Goal: Task Accomplishment & Management: Manage account settings

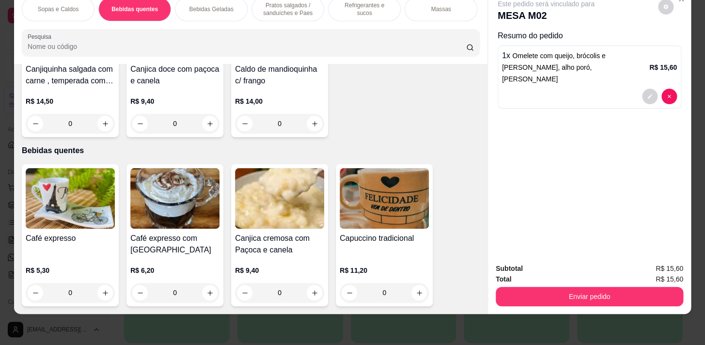
click at [337, 4] on p "Refrigerantes e sucos" at bounding box center [364, 9] width 56 height 16
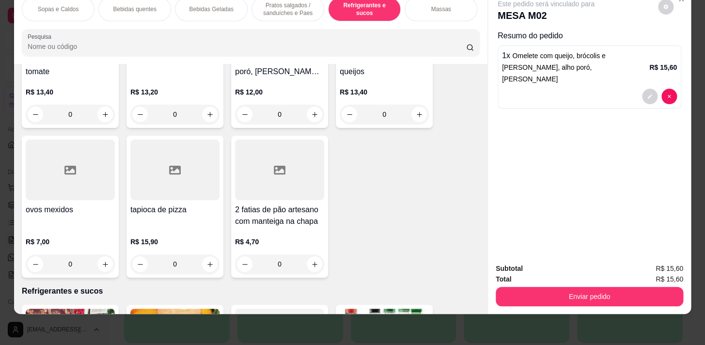
scroll to position [3534, 0]
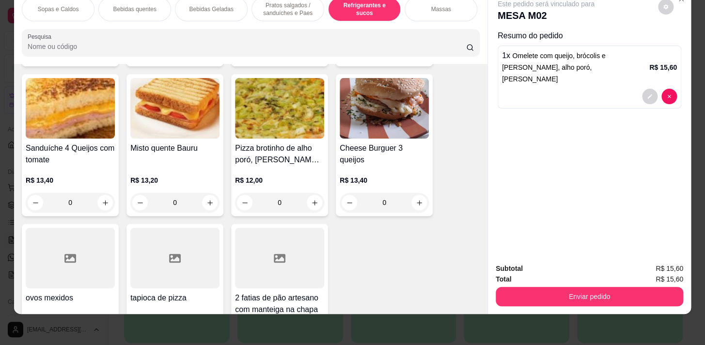
click at [203, 5] on p "Bebidas Geladas" at bounding box center [211, 9] width 44 height 8
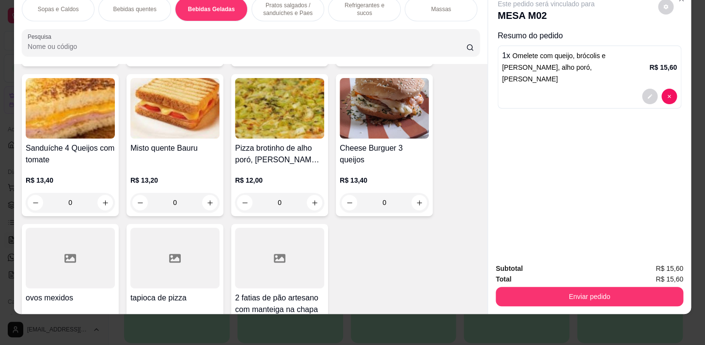
scroll to position [1280, 0]
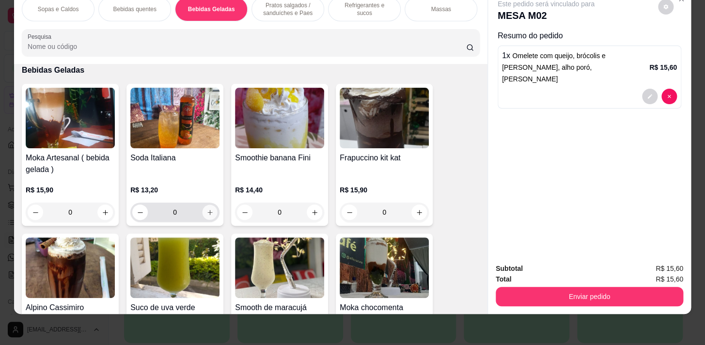
click at [203, 213] on button "increase-product-quantity" at bounding box center [210, 212] width 15 height 15
type input "1"
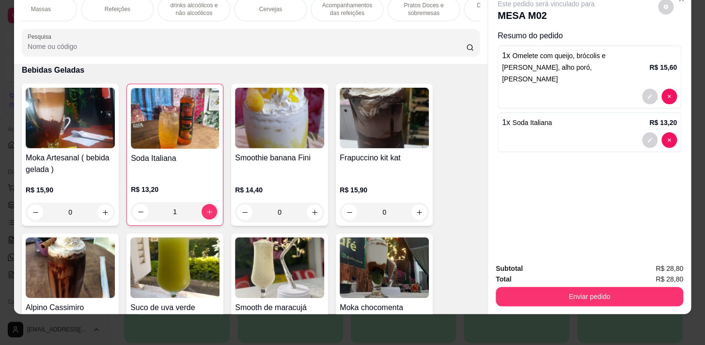
scroll to position [0, 457]
click at [309, 8] on p "Acompanhamentos das refeições" at bounding box center [290, 9] width 56 height 16
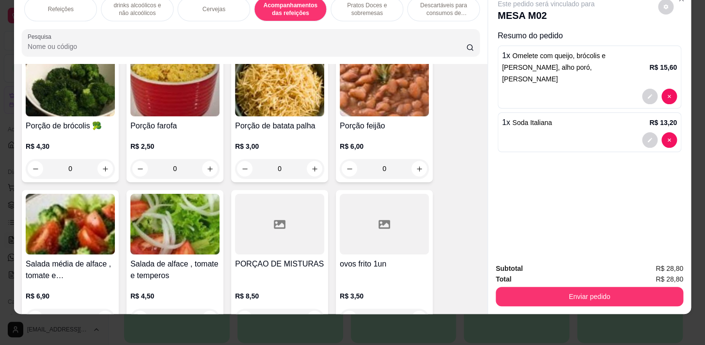
scroll to position [6378, 0]
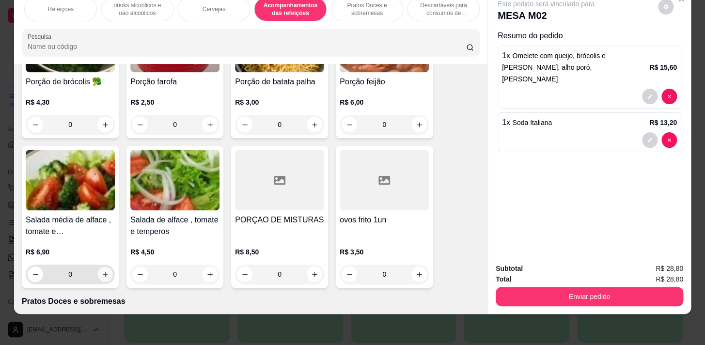
click at [102, 271] on icon "increase-product-quantity" at bounding box center [105, 274] width 7 height 7
type input "1"
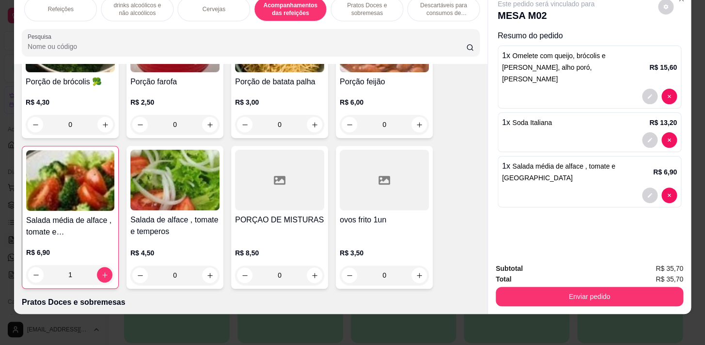
click at [112, 14] on div "drinks alcoólicos e não alcoólicos" at bounding box center [137, 9] width 73 height 24
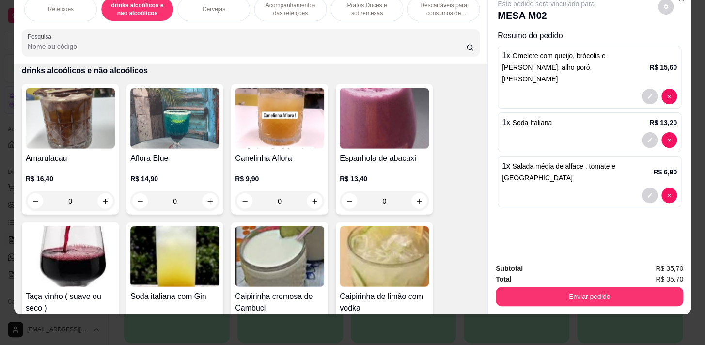
scroll to position [0, 57]
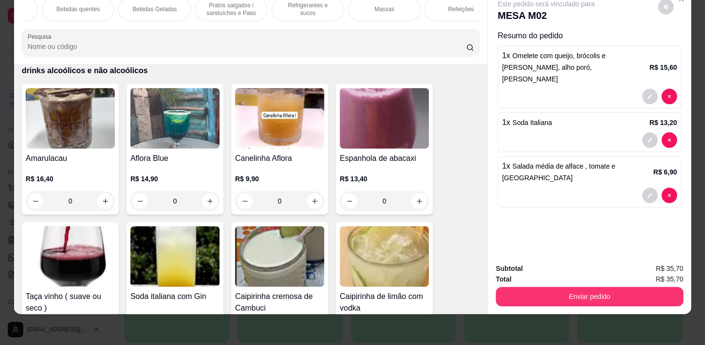
click at [215, 3] on p "Pratos salgados / sanduíches e Paes" at bounding box center [231, 9] width 56 height 16
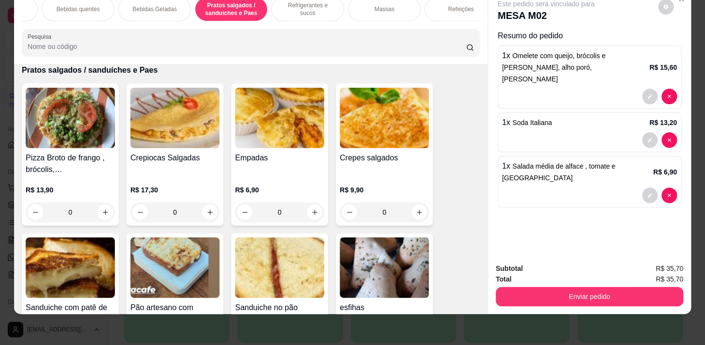
scroll to position [2563, 0]
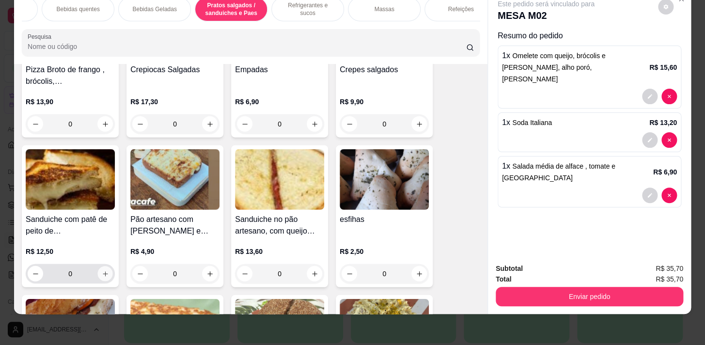
click at [102, 275] on icon "increase-product-quantity" at bounding box center [105, 273] width 7 height 7
type input "1"
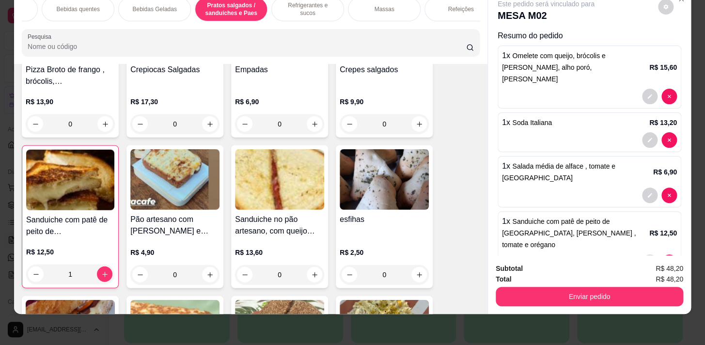
click at [69, 5] on p "Bebidas quentes" at bounding box center [77, 9] width 43 height 8
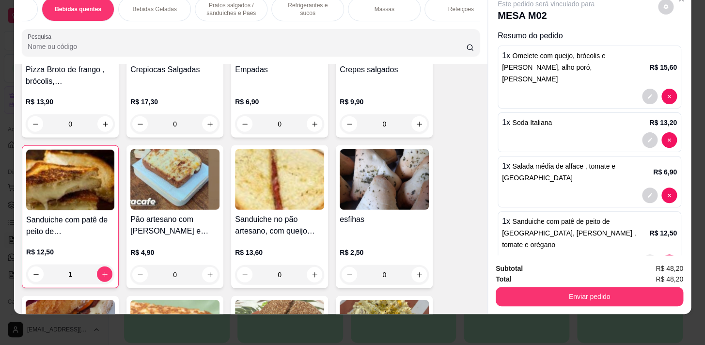
scroll to position [213, 0]
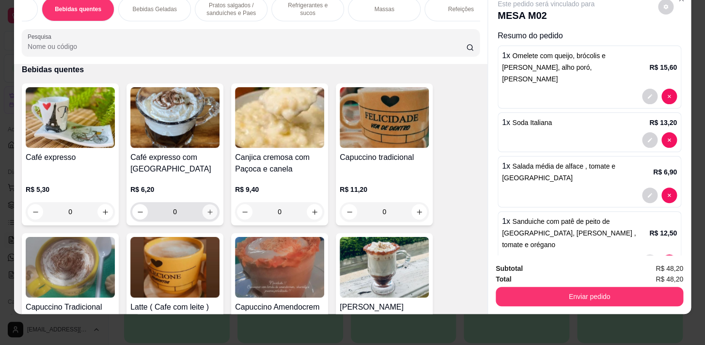
click at [210, 213] on button "increase-product-quantity" at bounding box center [210, 212] width 15 height 15
type input "1"
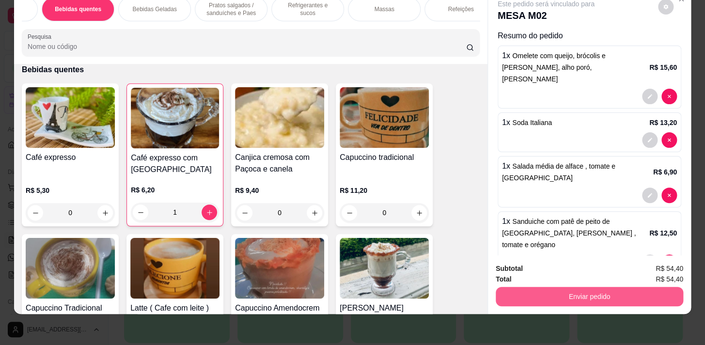
click at [572, 288] on button "Enviar pedido" at bounding box center [590, 296] width 188 height 19
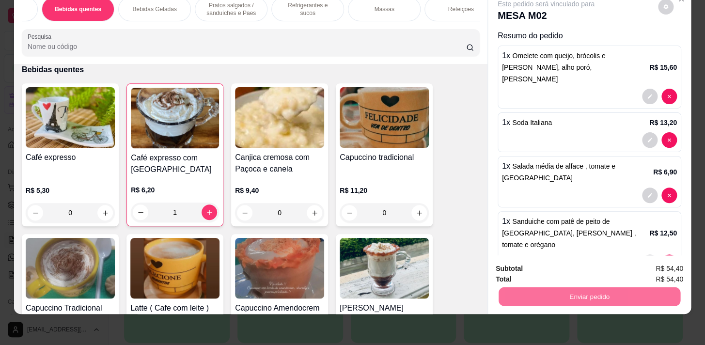
click at [585, 264] on button "Não registrar e enviar pedido" at bounding box center [557, 266] width 101 height 18
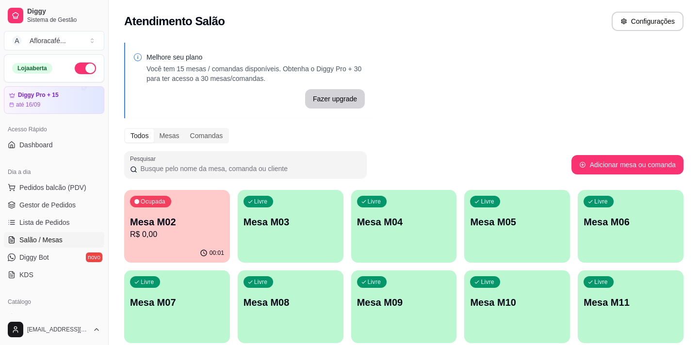
click at [301, 242] on div "Livre Mesa M03" at bounding box center [291, 220] width 106 height 61
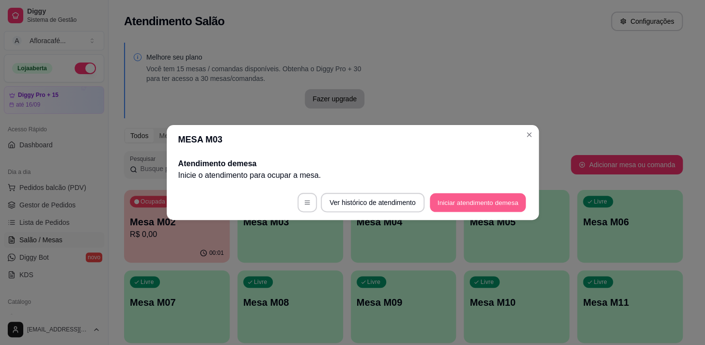
click at [445, 198] on button "Iniciar atendimento de mesa" at bounding box center [478, 202] width 96 height 19
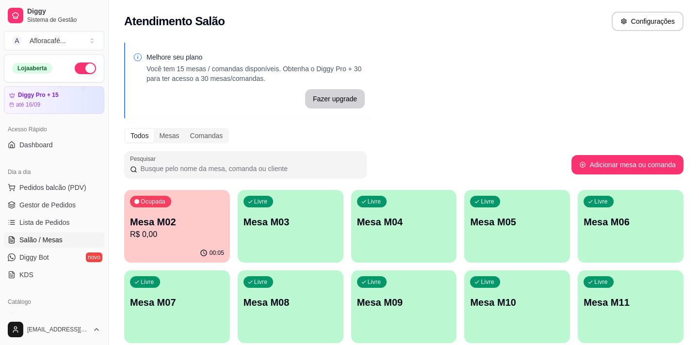
click at [290, 241] on div "Livre Mesa M03" at bounding box center [291, 220] width 106 height 61
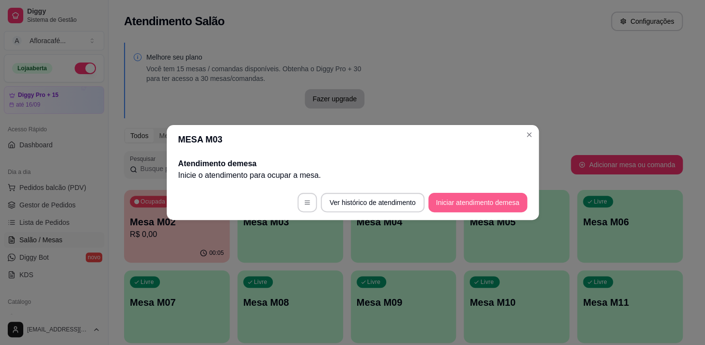
click at [451, 201] on button "Iniciar atendimento de mesa" at bounding box center [478, 202] width 99 height 19
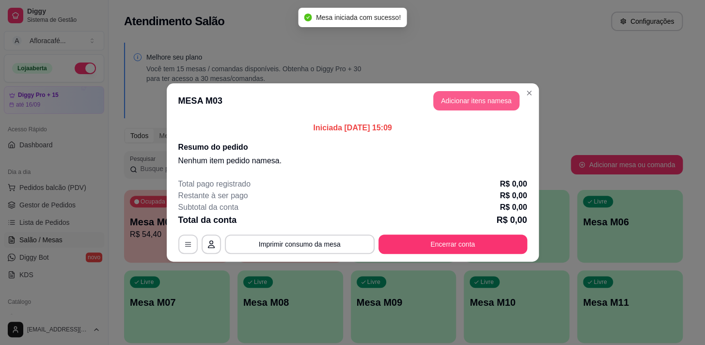
click at [481, 98] on button "Adicionar itens na mesa" at bounding box center [476, 100] width 86 height 19
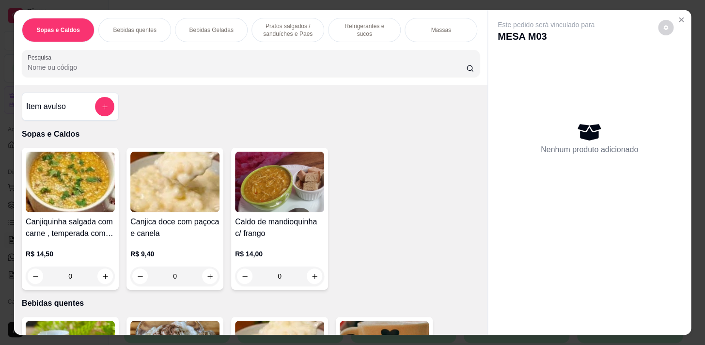
click at [366, 25] on p "Refrigerantes e sucos" at bounding box center [364, 30] width 56 height 16
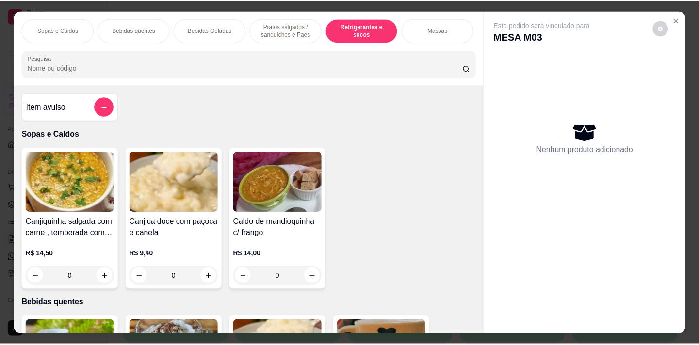
scroll to position [24, 0]
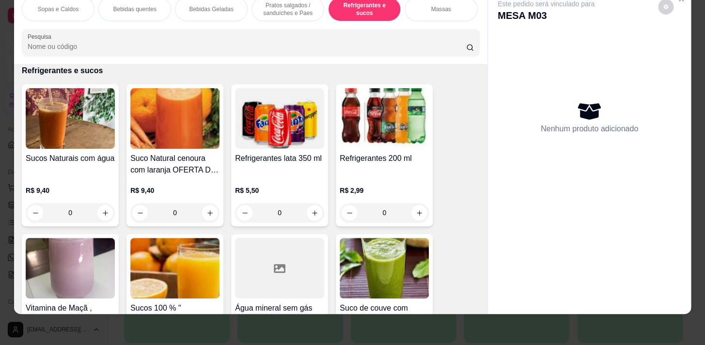
click at [104, 212] on div "0" at bounding box center [70, 212] width 89 height 19
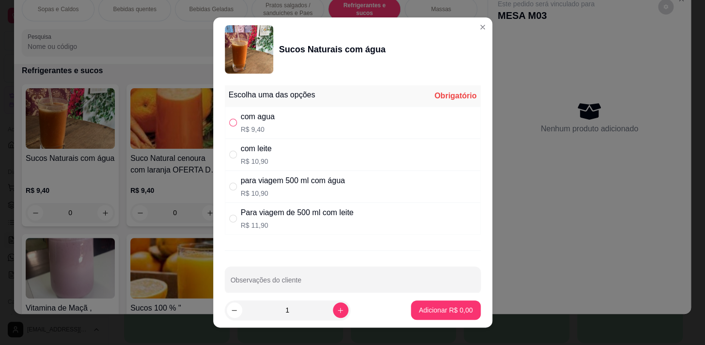
click at [231, 121] on input "" at bounding box center [233, 123] width 8 height 8
radio input "true"
click at [337, 309] on icon "increase-product-quantity" at bounding box center [340, 310] width 7 height 7
type input "2"
click at [436, 309] on p "Adicionar R$ 18,80" at bounding box center [444, 310] width 56 height 9
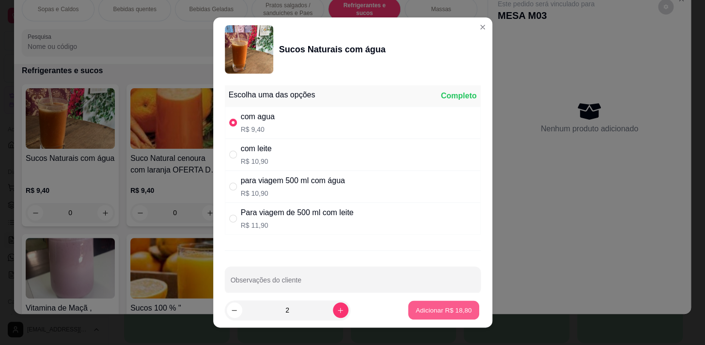
type input "2"
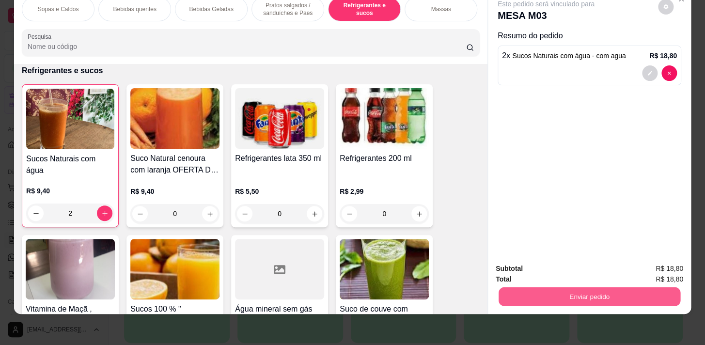
click at [566, 292] on button "Enviar pedido" at bounding box center [590, 296] width 182 height 19
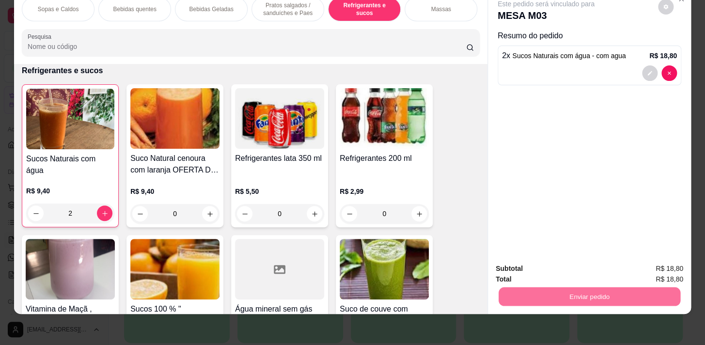
click at [553, 268] on button "Não registrar e enviar pedido" at bounding box center [558, 266] width 98 height 18
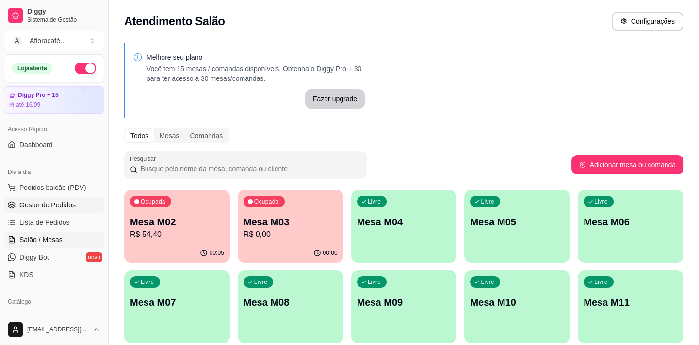
click at [53, 208] on span "Gestor de Pedidos" at bounding box center [47, 205] width 56 height 10
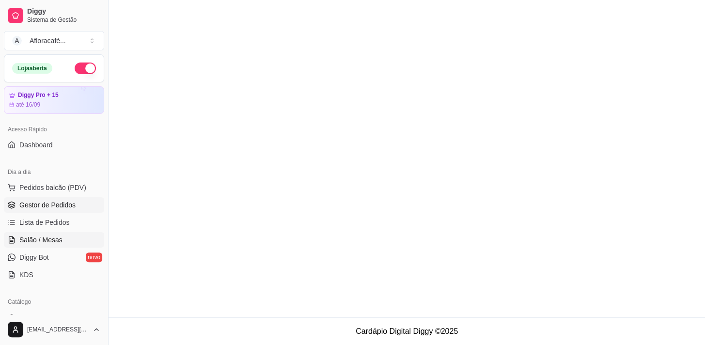
click at [44, 240] on span "Salão / Mesas" at bounding box center [40, 240] width 43 height 10
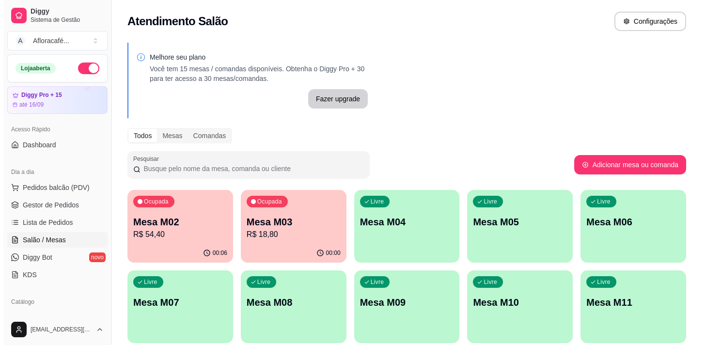
scroll to position [227, 0]
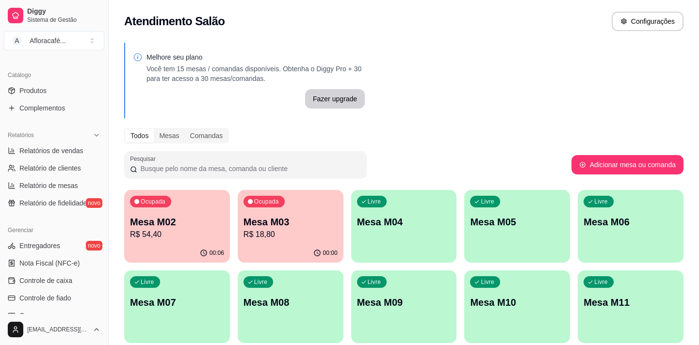
click at [192, 228] on div "Mesa M02 R$ 54,40" at bounding box center [177, 227] width 94 height 25
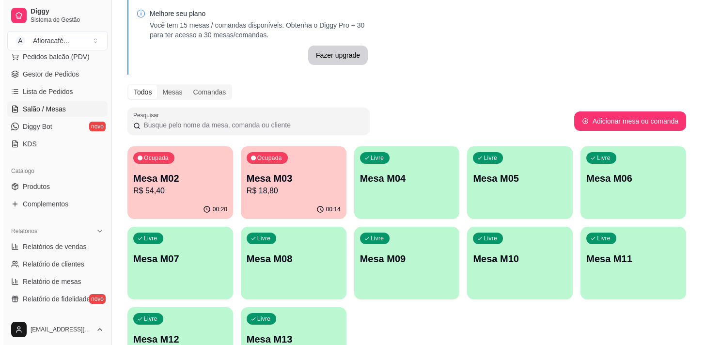
scroll to position [88, 0]
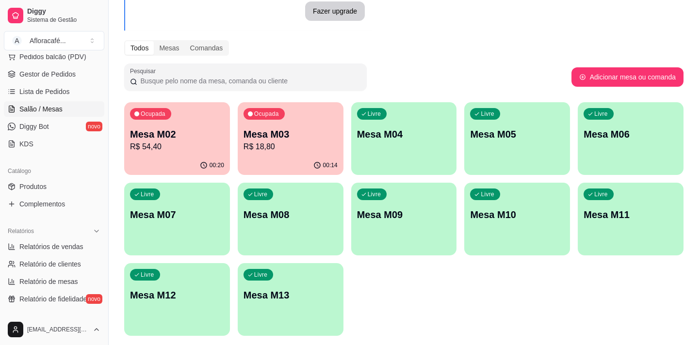
click at [186, 152] on div "Ocupada Mesa M02 R$ 54,40" at bounding box center [177, 129] width 106 height 54
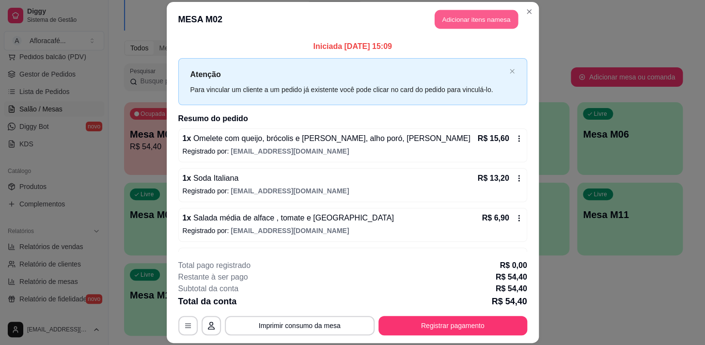
click at [472, 18] on button "Adicionar itens na mesa" at bounding box center [476, 19] width 83 height 19
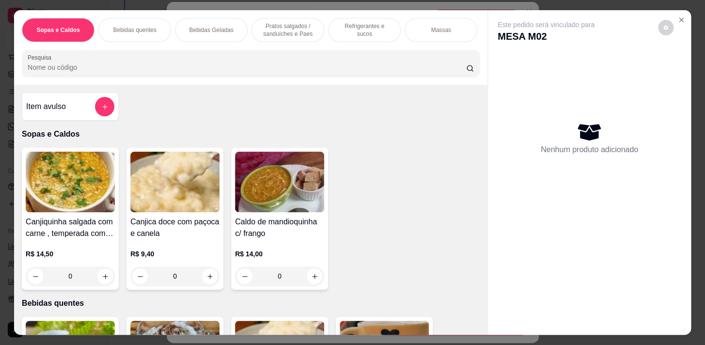
click at [147, 21] on div "Bebidas quentes" at bounding box center [134, 30] width 73 height 24
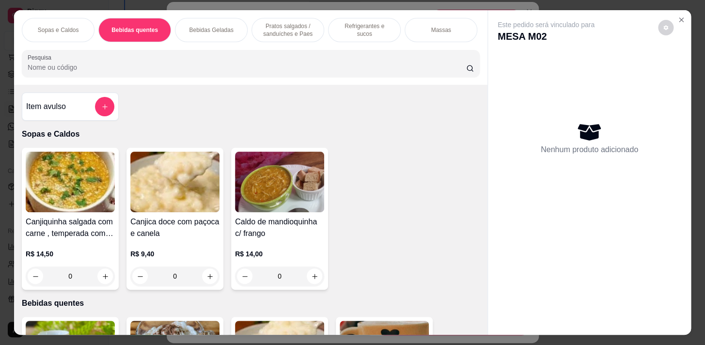
scroll to position [24, 0]
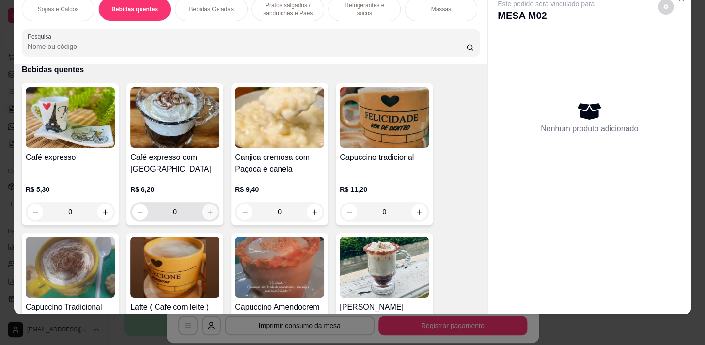
click at [207, 214] on icon "increase-product-quantity" at bounding box center [210, 211] width 7 height 7
type input "1"
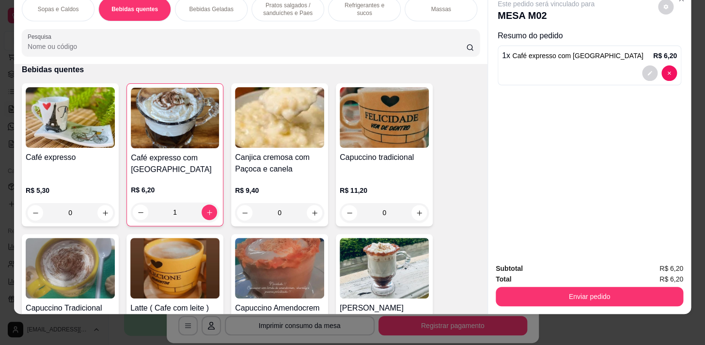
click at [360, 5] on p "Refrigerantes e sucos" at bounding box center [364, 9] width 56 height 16
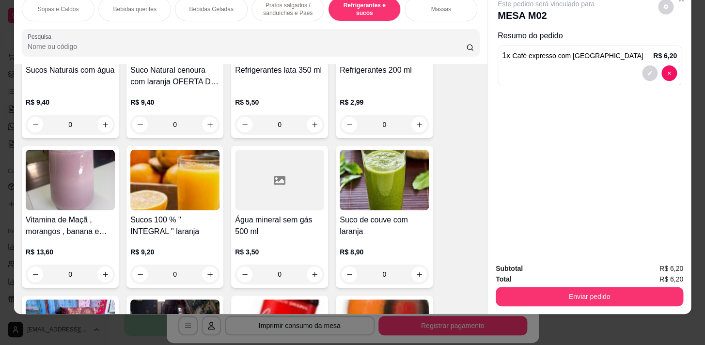
scroll to position [3975, 0]
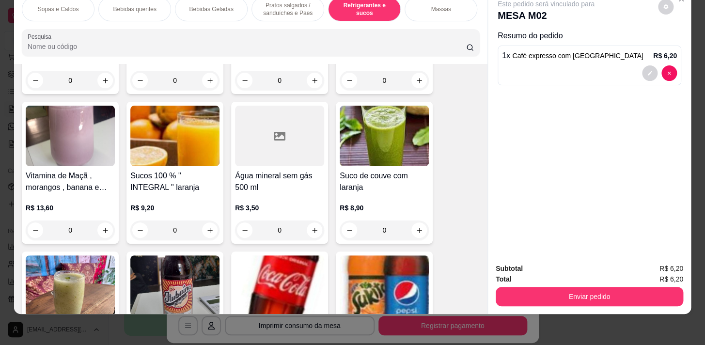
click at [311, 228] on div "0" at bounding box center [279, 230] width 89 height 19
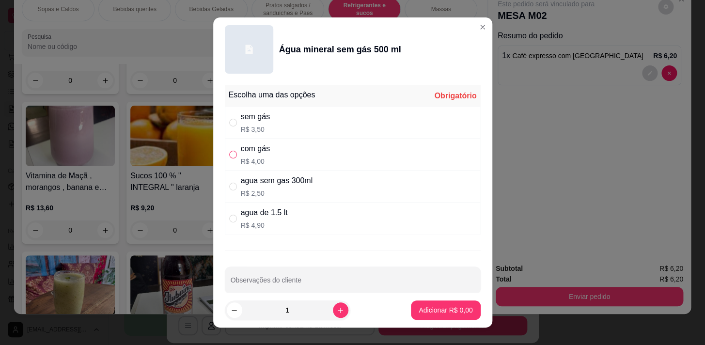
click at [230, 152] on input "" at bounding box center [233, 155] width 8 height 8
radio input "true"
click at [435, 305] on button "Adicionar R$ 4,00" at bounding box center [445, 310] width 69 height 19
type input "1"
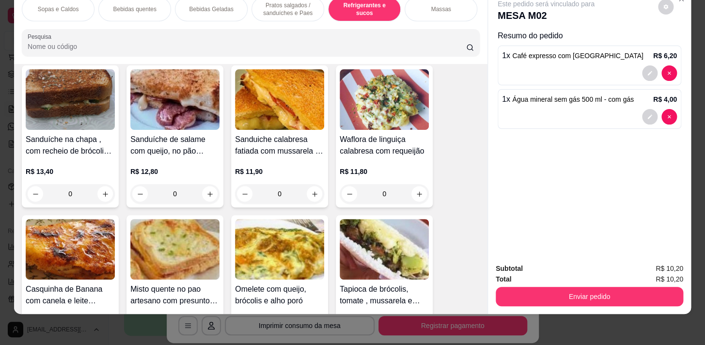
scroll to position [0, 400]
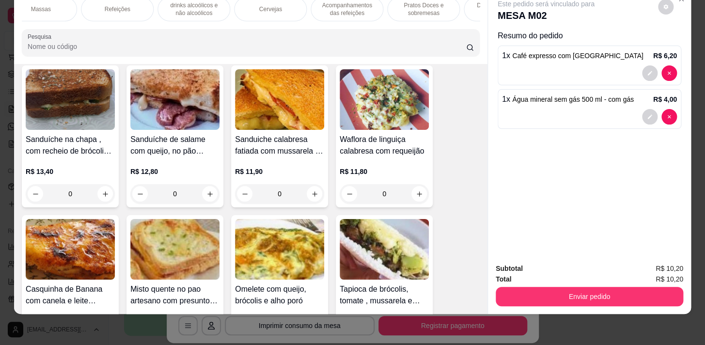
click at [412, 7] on p "Pratos Doces e sobremesas" at bounding box center [424, 9] width 56 height 16
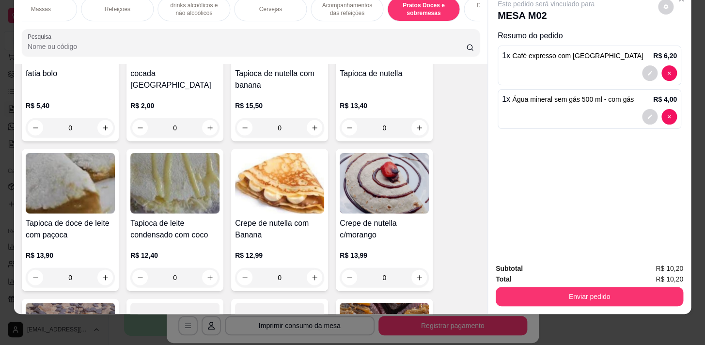
scroll to position [7215, 0]
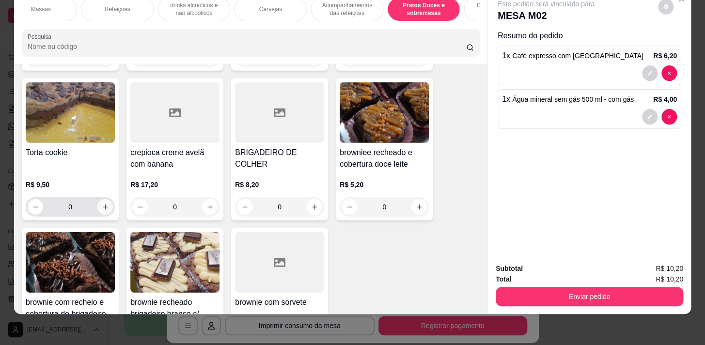
click at [103, 204] on icon "increase-product-quantity" at bounding box center [105, 207] width 7 height 7
type input "1"
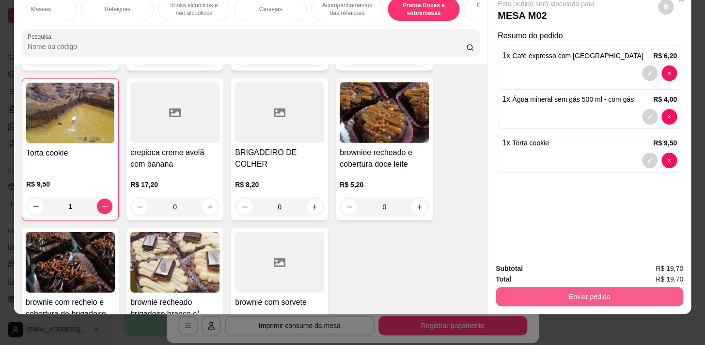
click at [543, 289] on button "Enviar pedido" at bounding box center [590, 296] width 188 height 19
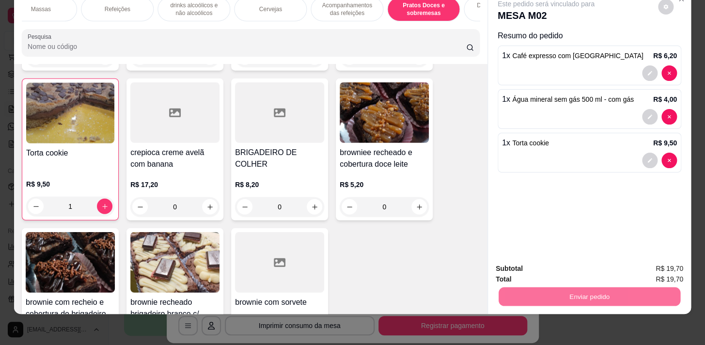
click at [549, 262] on button "Não registrar e enviar pedido" at bounding box center [558, 266] width 98 height 18
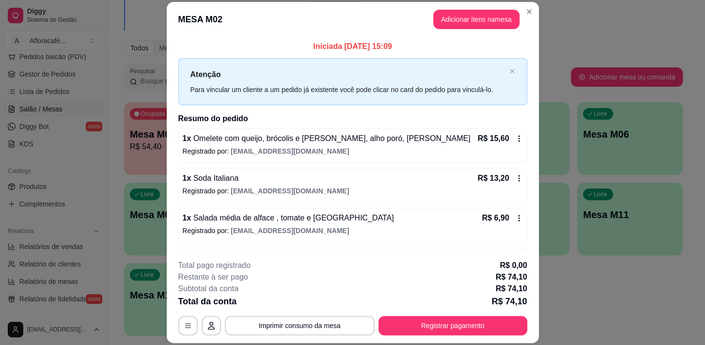
scroll to position [44, 0]
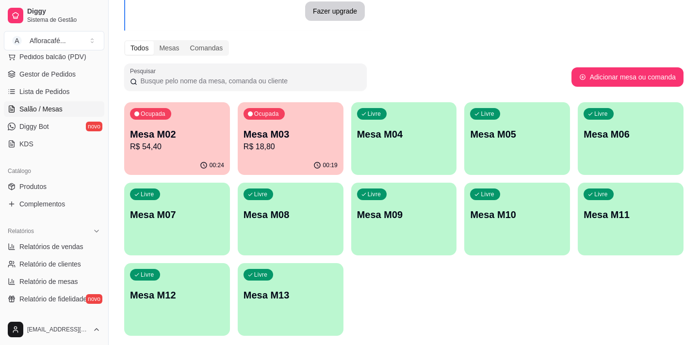
click at [367, 144] on div "Livre Mesa M04" at bounding box center [404, 132] width 106 height 61
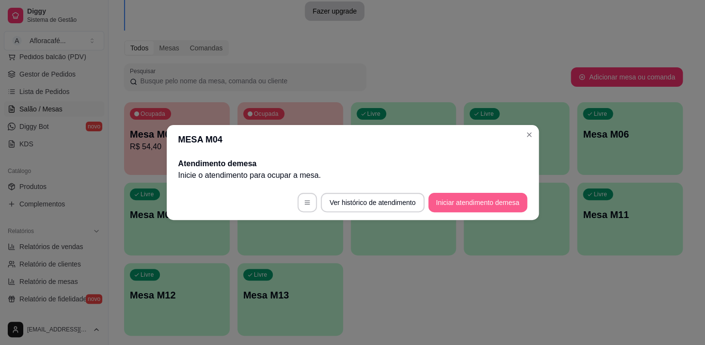
click at [452, 207] on button "Iniciar atendimento de mesa" at bounding box center [478, 202] width 99 height 19
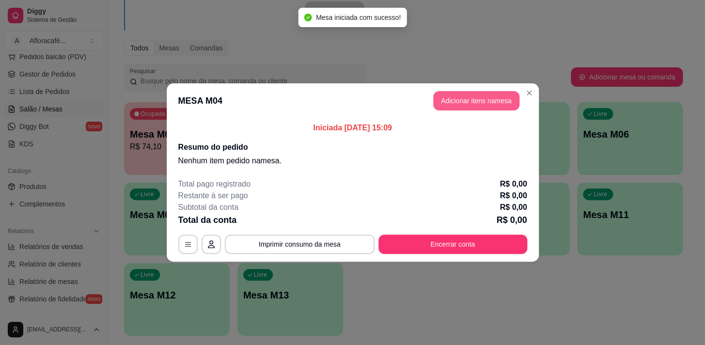
click at [480, 96] on button "Adicionar itens na mesa" at bounding box center [476, 100] width 86 height 19
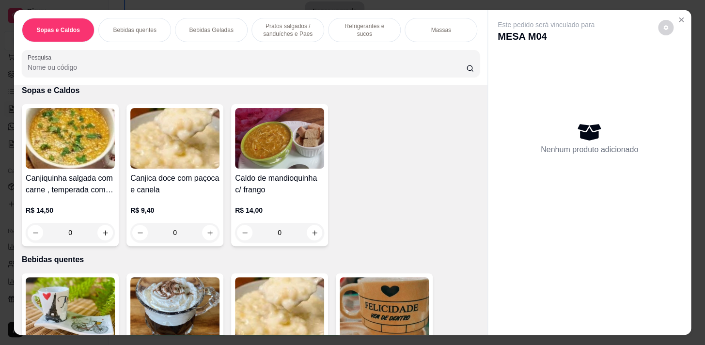
scroll to position [0, 0]
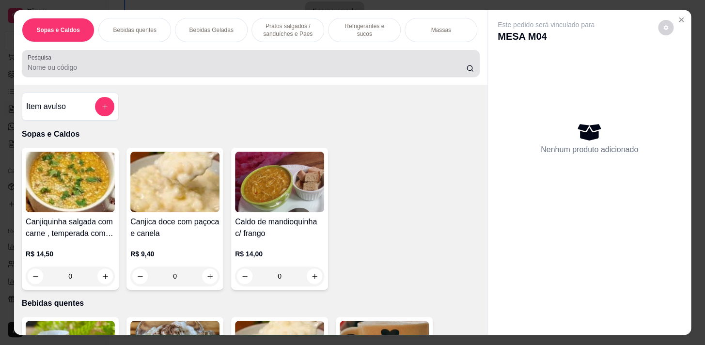
click at [233, 70] on input "Pesquisa" at bounding box center [247, 68] width 439 height 10
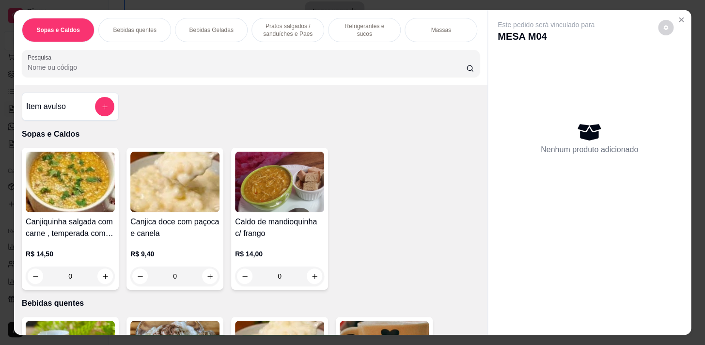
scroll to position [44, 0]
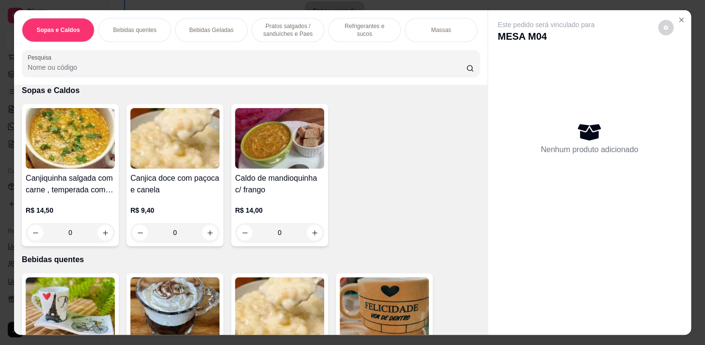
click at [142, 27] on p "Bebidas quentes" at bounding box center [134, 30] width 43 height 8
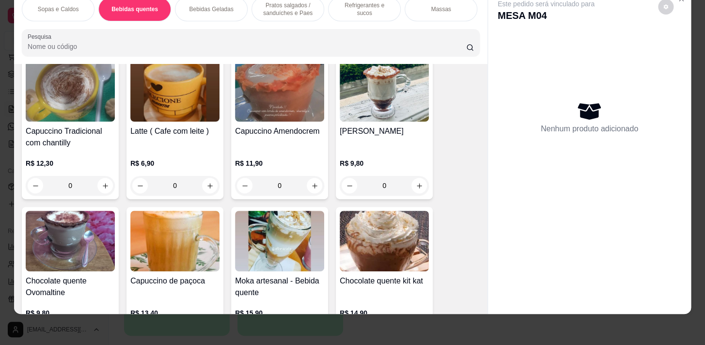
scroll to position [477, 0]
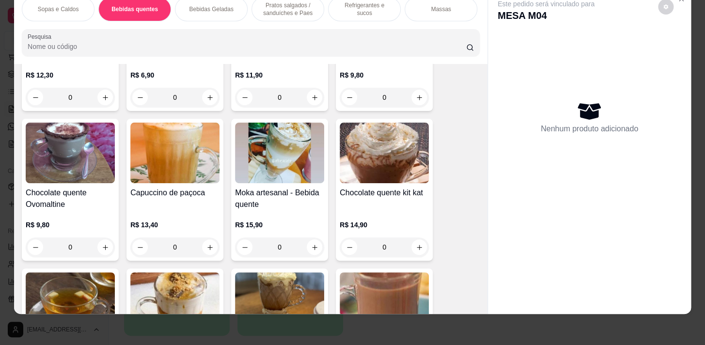
click at [416, 245] on div "0" at bounding box center [384, 247] width 89 height 19
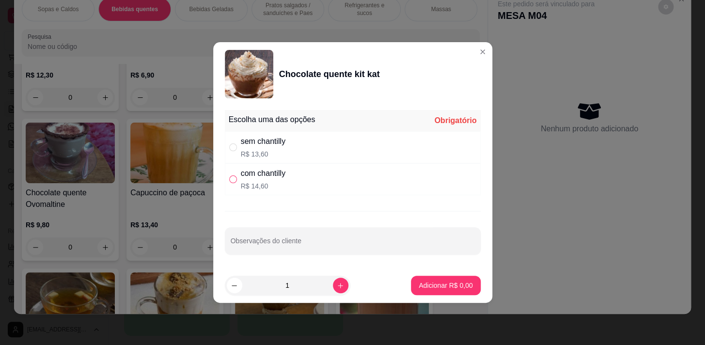
click at [233, 177] on input "" at bounding box center [233, 179] width 8 height 8
radio input "true"
click at [420, 283] on p "Adicionar R$ 14,60" at bounding box center [444, 286] width 58 height 10
type input "1"
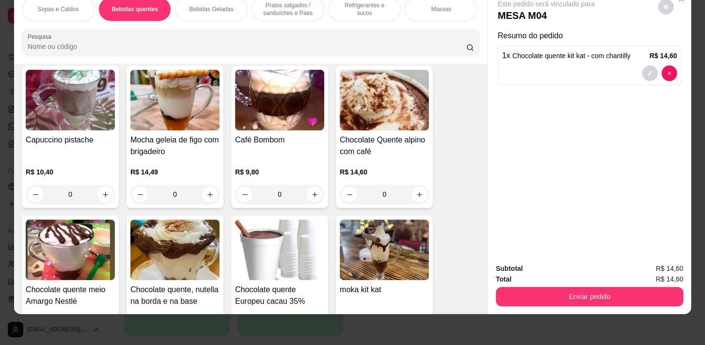
scroll to position [874, 0]
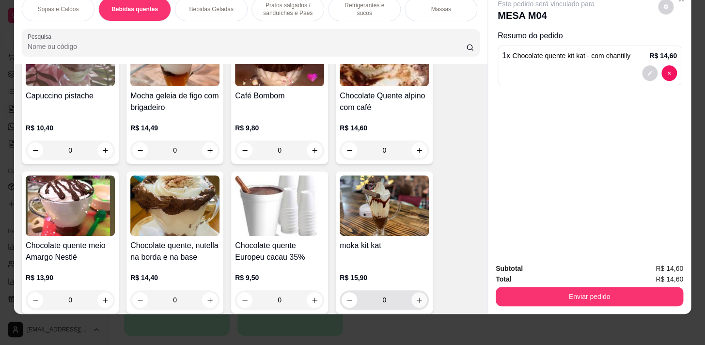
click at [418, 301] on icon "increase-product-quantity" at bounding box center [419, 300] width 7 height 7
type input "1"
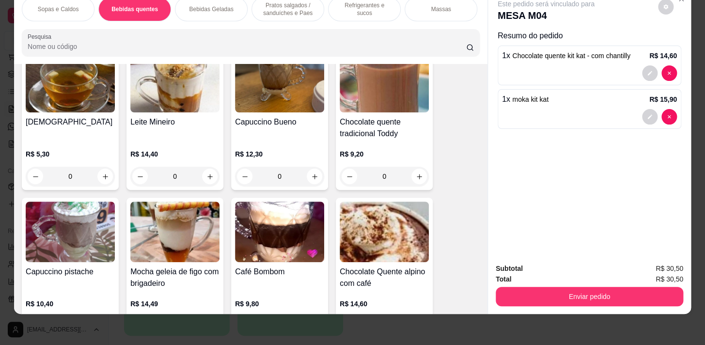
scroll to position [0, 400]
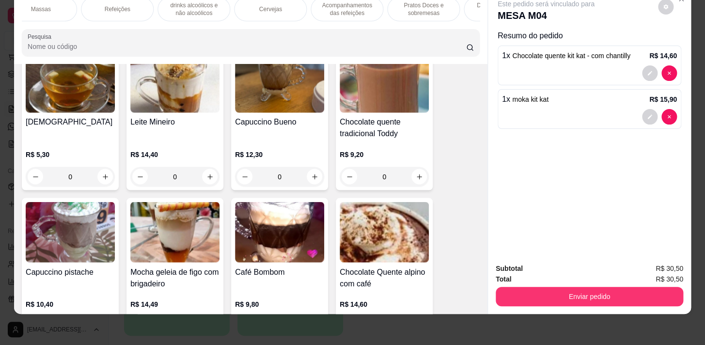
click at [334, 8] on p "Acompanhamentos das refeições" at bounding box center [347, 9] width 56 height 16
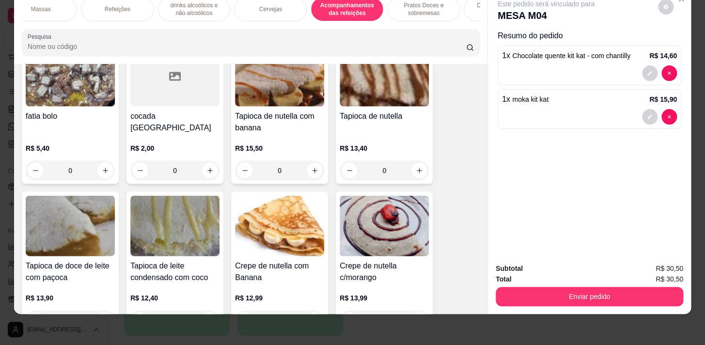
scroll to position [7038, 0]
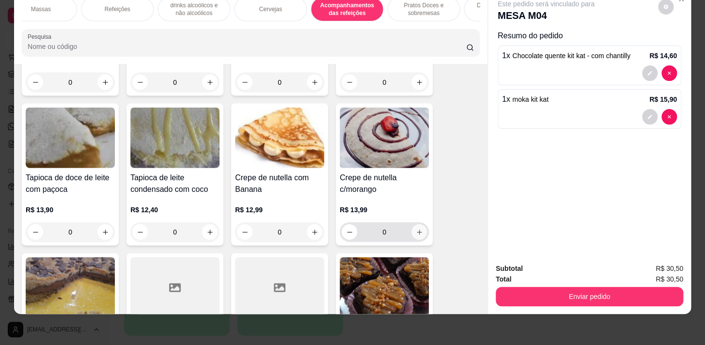
click at [416, 228] on icon "increase-product-quantity" at bounding box center [419, 231] width 7 height 7
type input "1"
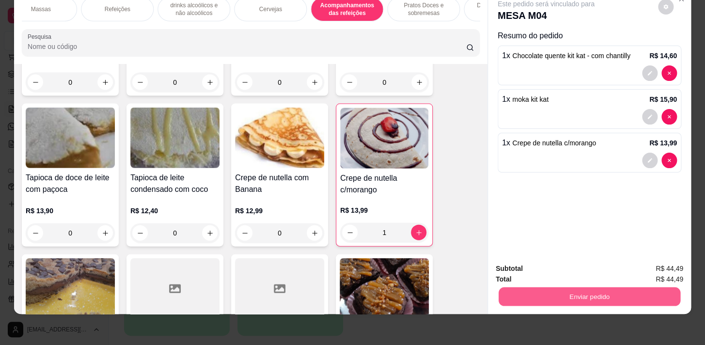
click at [578, 287] on button "Enviar pedido" at bounding box center [590, 296] width 182 height 19
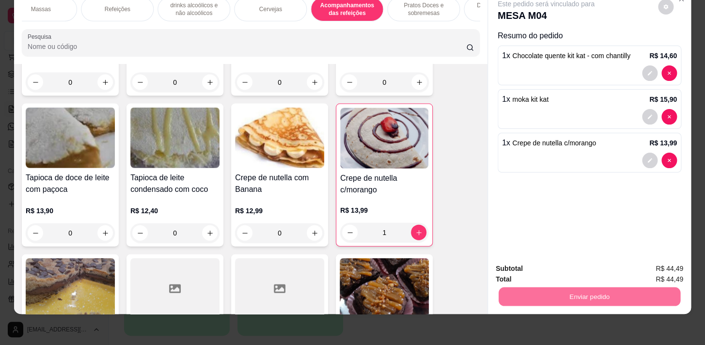
click at [574, 263] on button "Não registrar e enviar pedido" at bounding box center [557, 266] width 101 height 18
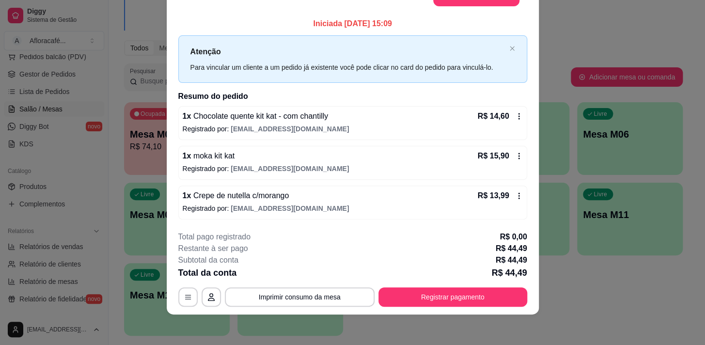
scroll to position [0, 0]
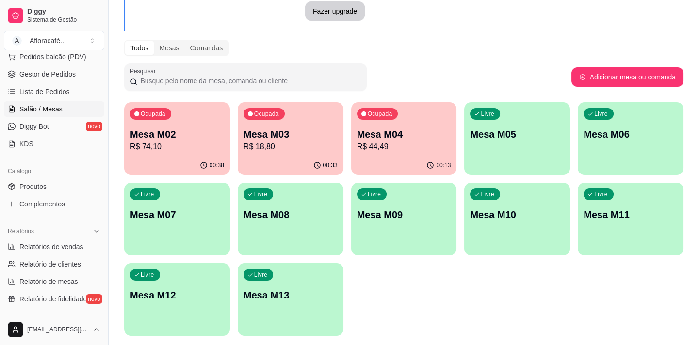
click at [272, 150] on p "R$ 18,80" at bounding box center [290, 147] width 94 height 12
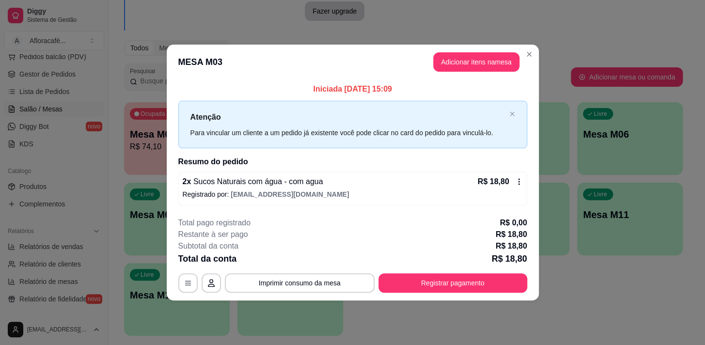
click at [537, 50] on header "MESA M03 Adicionar itens na mesa" at bounding box center [353, 62] width 372 height 35
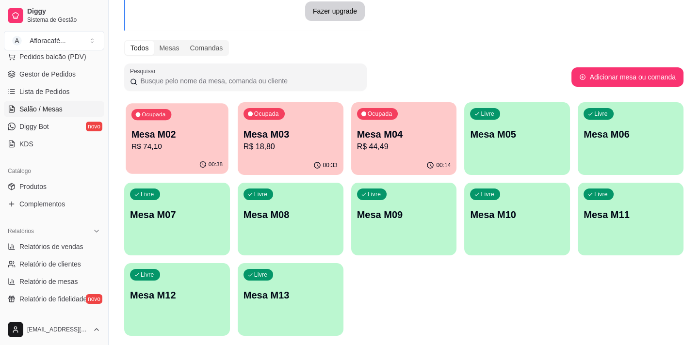
click at [181, 128] on p "Mesa M02" at bounding box center [176, 134] width 91 height 13
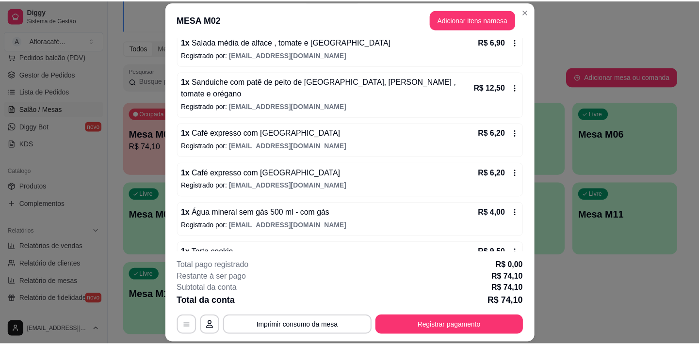
scroll to position [191, 0]
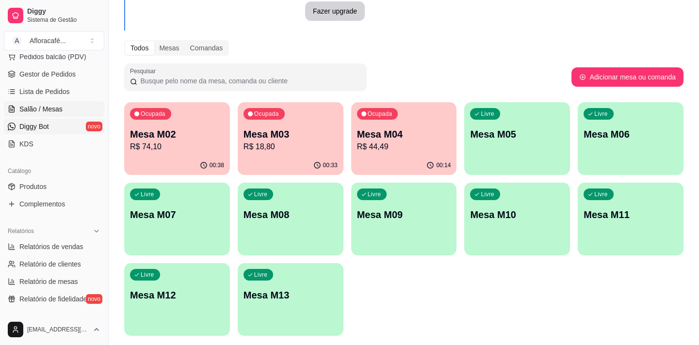
click at [27, 124] on span "Diggy Bot" at bounding box center [34, 127] width 30 height 10
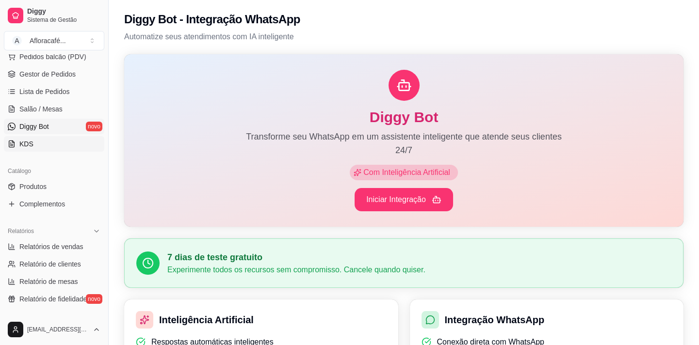
click at [44, 143] on link "KDS" at bounding box center [54, 144] width 100 height 16
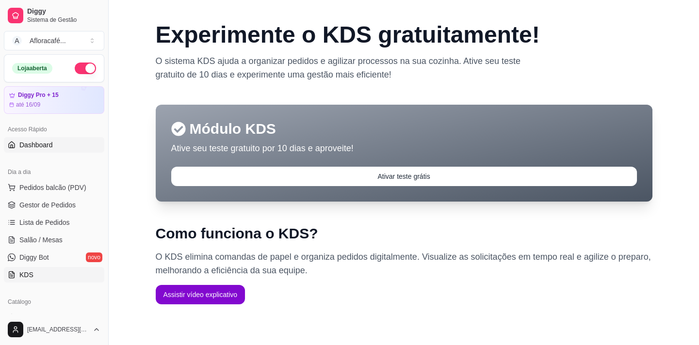
click at [48, 148] on span "Dashboard" at bounding box center [35, 145] width 33 height 10
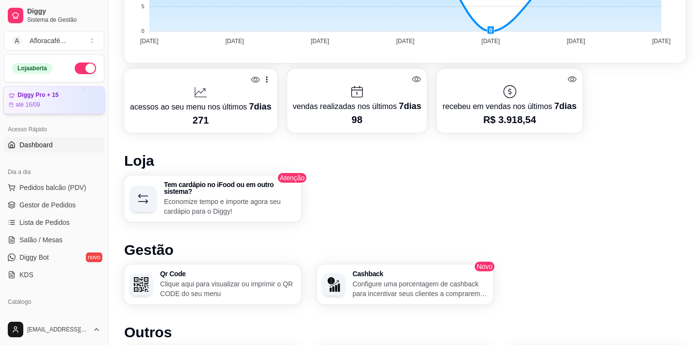
scroll to position [345, 0]
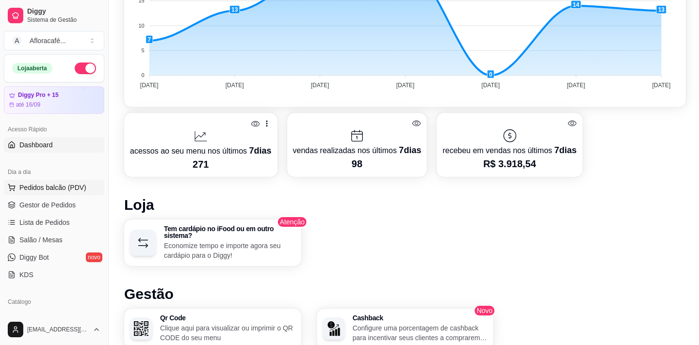
click at [50, 189] on span "Pedidos balcão (PDV)" at bounding box center [52, 188] width 67 height 10
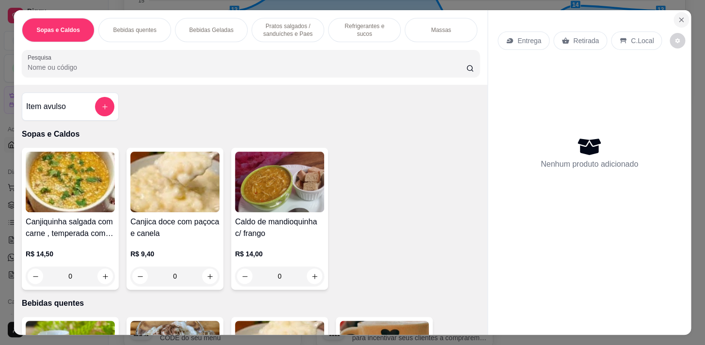
click at [680, 18] on icon "Close" at bounding box center [682, 20] width 4 height 4
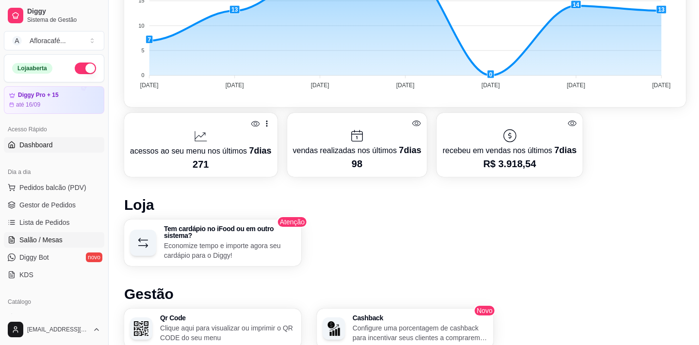
click at [45, 238] on span "Salão / Mesas" at bounding box center [40, 240] width 43 height 10
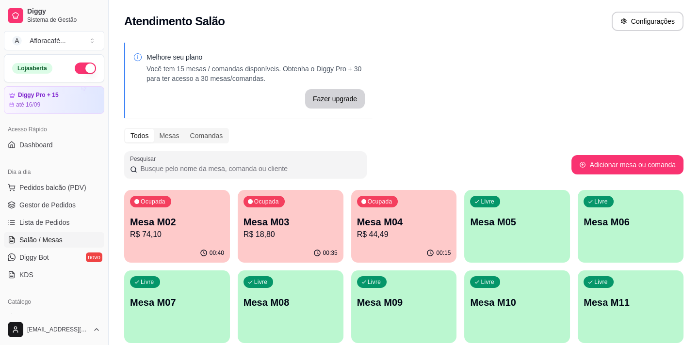
click at [412, 241] on div "Ocupada Mesa M04 R$ 44,49" at bounding box center [404, 217] width 106 height 54
click at [211, 236] on p "R$ 74,10" at bounding box center [177, 235] width 94 height 12
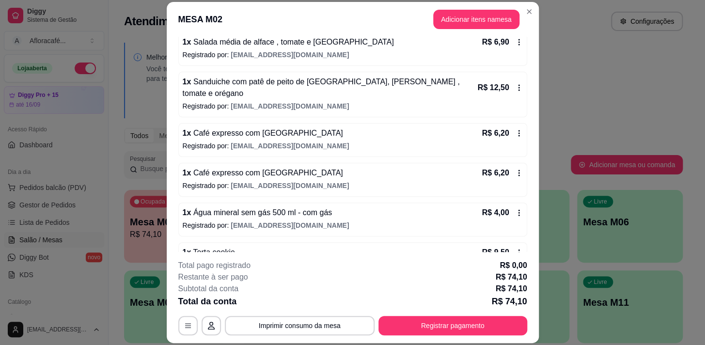
scroll to position [191, 0]
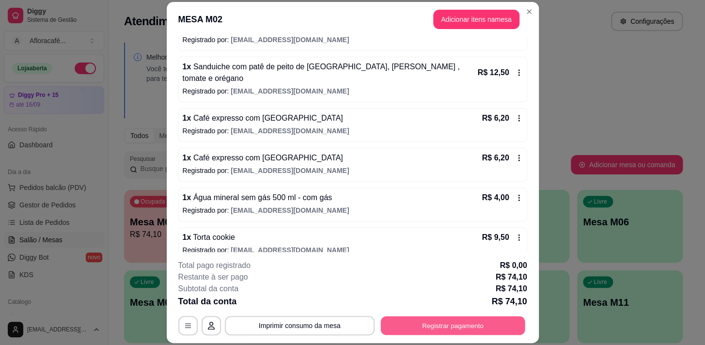
click at [468, 325] on button "Registrar pagamento" at bounding box center [453, 326] width 144 height 19
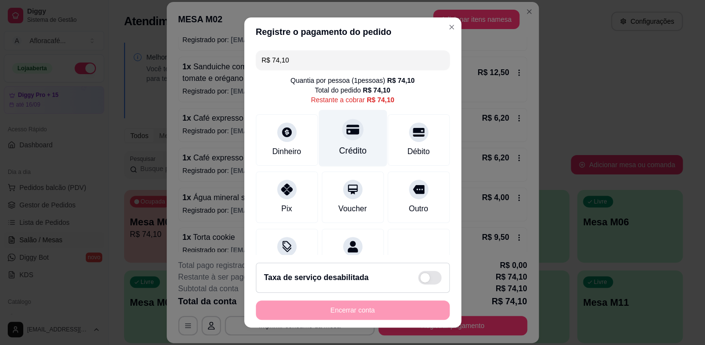
click at [349, 147] on div "Crédito" at bounding box center [353, 150] width 28 height 13
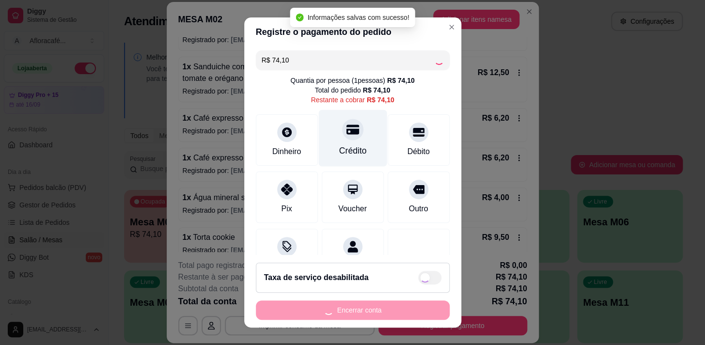
type input "R$ 0,00"
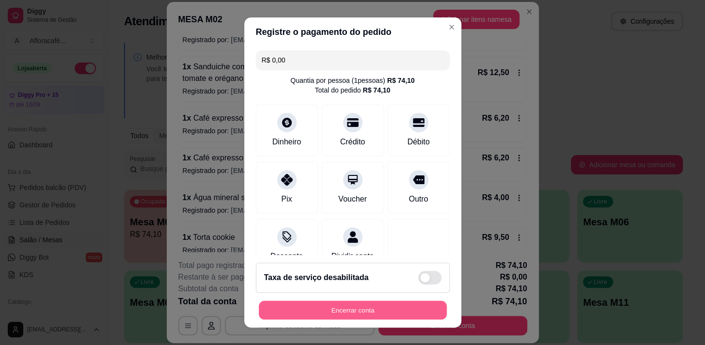
click at [331, 310] on button "Encerrar conta" at bounding box center [353, 310] width 188 height 19
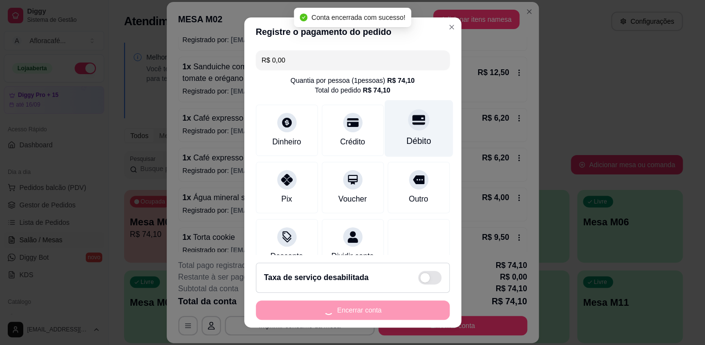
scroll to position [0, 0]
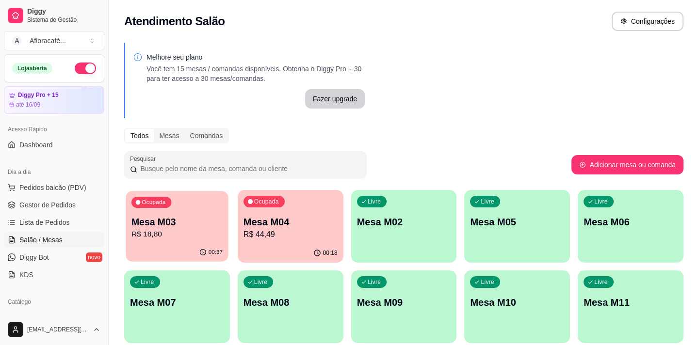
click at [180, 235] on p "R$ 18,80" at bounding box center [176, 234] width 91 height 11
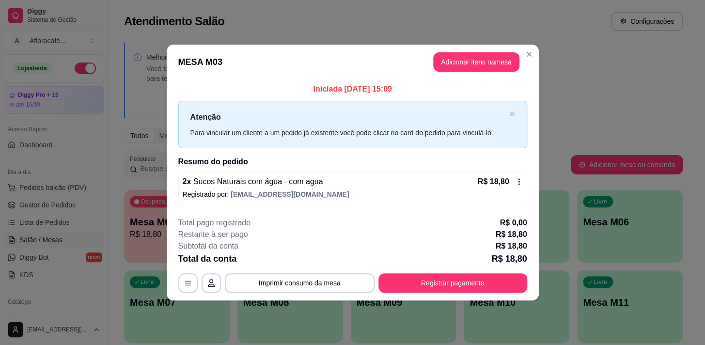
click at [523, 60] on header "MESA M03 Adicionar itens na mesa" at bounding box center [353, 62] width 372 height 35
click at [520, 61] on header "MESA M03 Adicionar itens na mesa" at bounding box center [353, 62] width 372 height 35
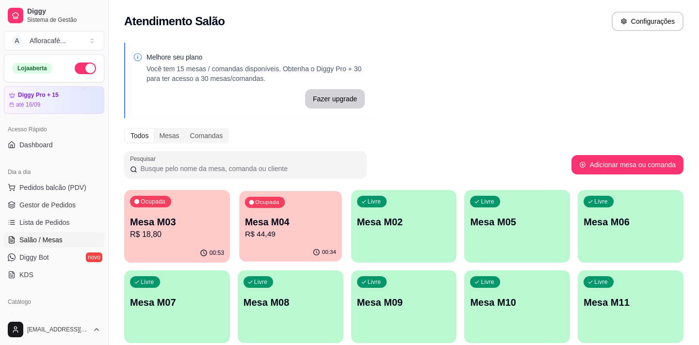
click at [317, 223] on p "Mesa M04" at bounding box center [290, 222] width 91 height 13
click at [142, 235] on button "Ocupada Mesa M03 R$ 18,80 00:53" at bounding box center [177, 226] width 102 height 71
click at [194, 220] on p "Mesa M03" at bounding box center [176, 222] width 91 height 13
click at [258, 237] on p "R$ 44,49" at bounding box center [290, 234] width 91 height 11
click at [388, 244] on div "Livre Mesa M02" at bounding box center [404, 220] width 106 height 61
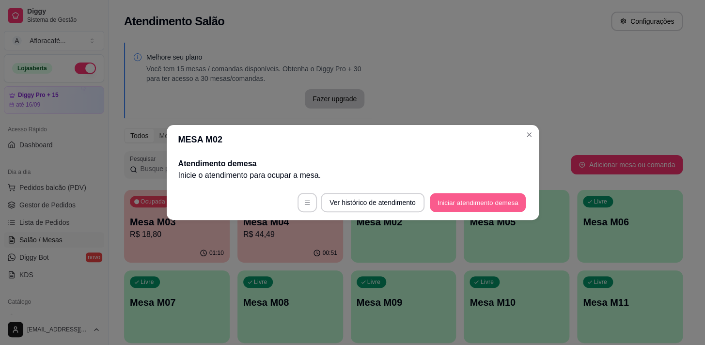
click at [491, 205] on button "Iniciar atendimento de mesa" at bounding box center [478, 202] width 96 height 19
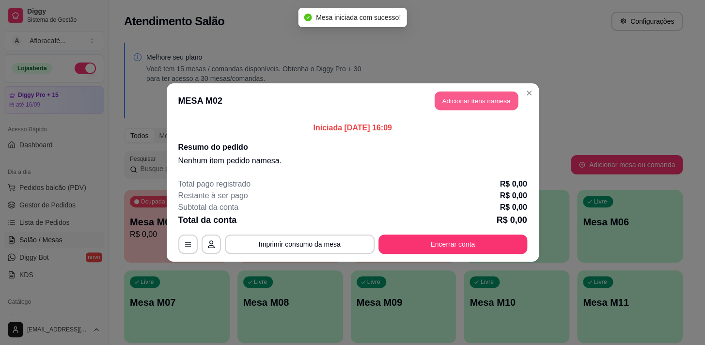
click at [472, 98] on button "Adicionar itens na mesa" at bounding box center [476, 101] width 83 height 19
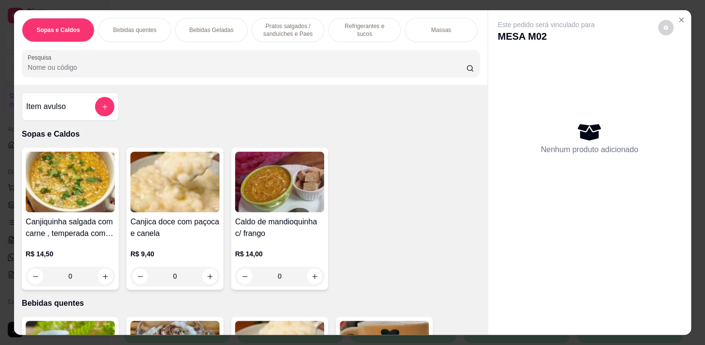
click at [295, 24] on p "Pratos salgados / sanduíches e Paes" at bounding box center [288, 30] width 56 height 16
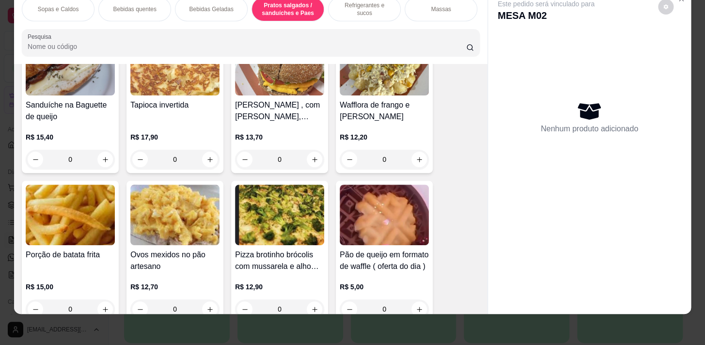
scroll to position [2871, 0]
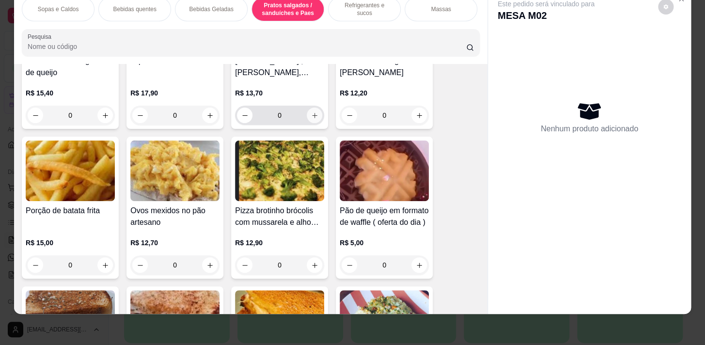
click at [311, 116] on icon "increase-product-quantity" at bounding box center [314, 115] width 7 height 7
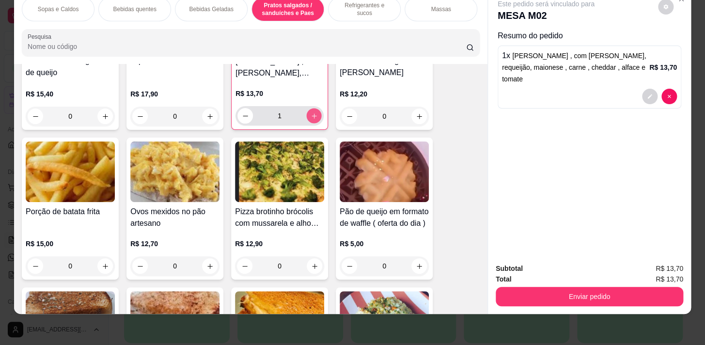
click at [311, 116] on icon "increase-product-quantity" at bounding box center [314, 115] width 7 height 7
type input "2"
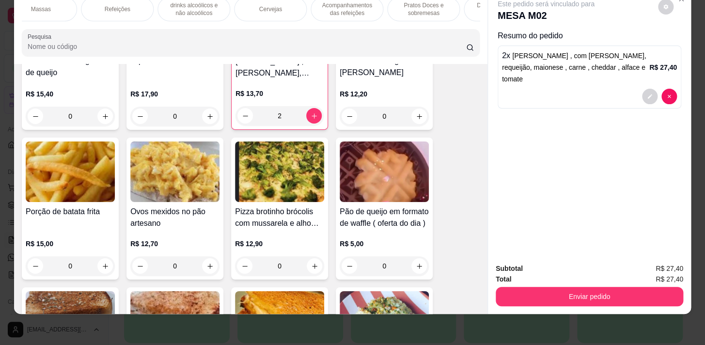
drag, startPoint x: 285, startPoint y: 7, endPoint x: 267, endPoint y: 58, distance: 54.1
click at [285, 7] on div "Cervejas" at bounding box center [270, 9] width 73 height 24
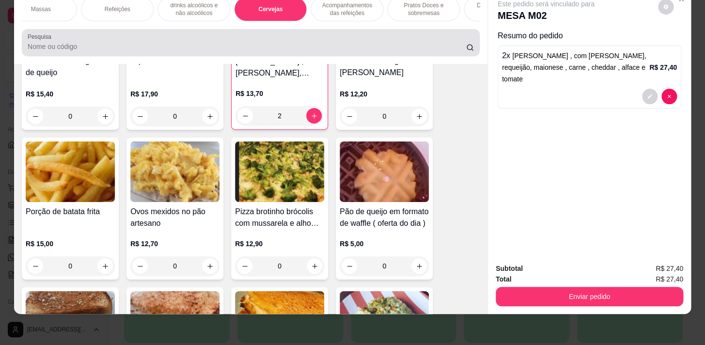
scroll to position [5982, 0]
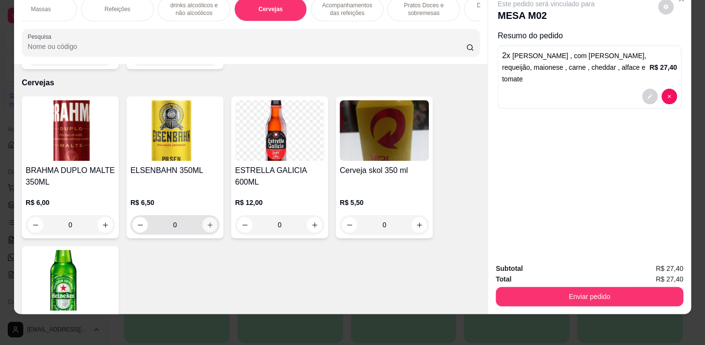
click at [207, 222] on icon "increase-product-quantity" at bounding box center [210, 225] width 7 height 7
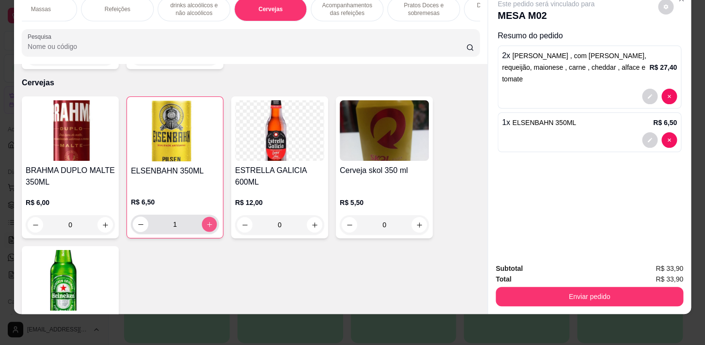
click at [207, 221] on icon "increase-product-quantity" at bounding box center [209, 224] width 7 height 7
type input "2"
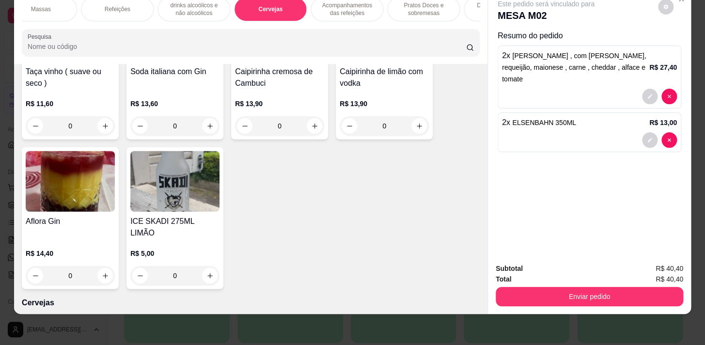
click at [57, 23] on div "Sopas e Caldos Bebidas quentes Bebidas Geladas Pratos salgados / sanduíches e P…" at bounding box center [251, 26] width 474 height 75
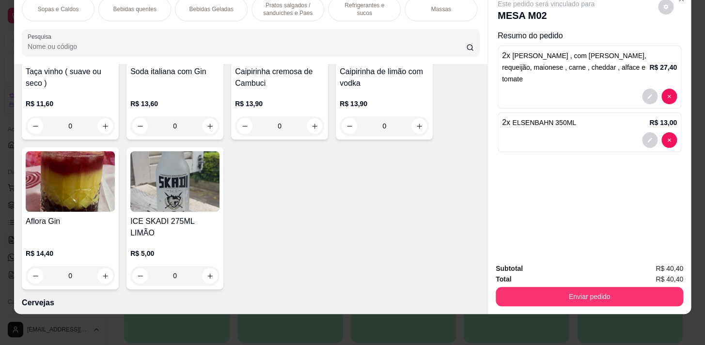
click at [366, 4] on p "Refrigerantes e sucos" at bounding box center [364, 9] width 56 height 16
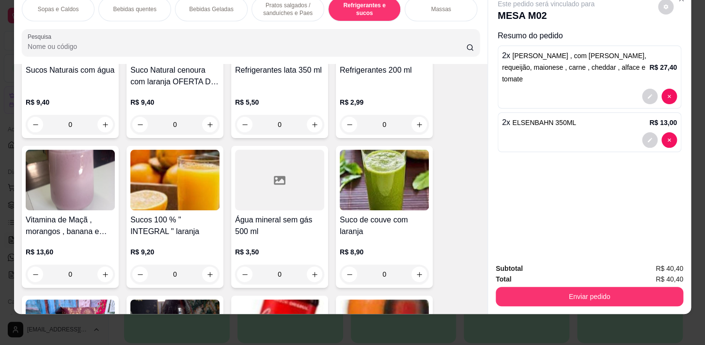
scroll to position [3975, 0]
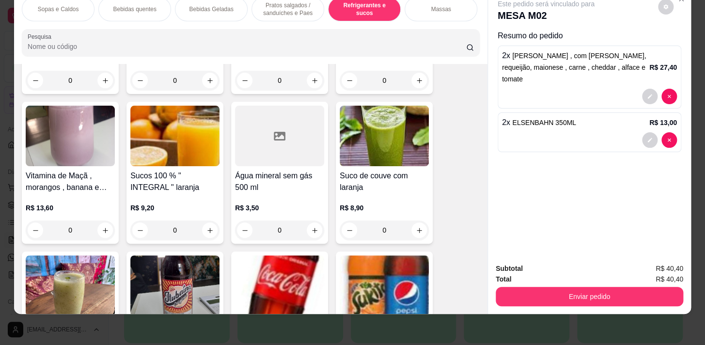
click at [310, 229] on div "0" at bounding box center [279, 230] width 89 height 19
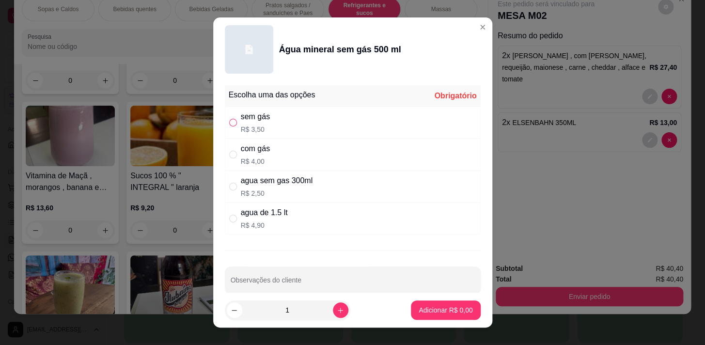
click at [232, 125] on input "" at bounding box center [233, 123] width 8 height 8
radio input "true"
click at [417, 305] on button "Adicionar R$ 3,50" at bounding box center [445, 310] width 67 height 19
type input "1"
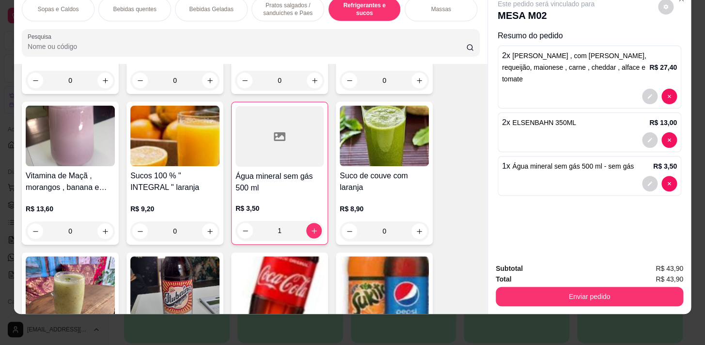
click at [178, 48] on input "Pesquisa" at bounding box center [247, 47] width 439 height 10
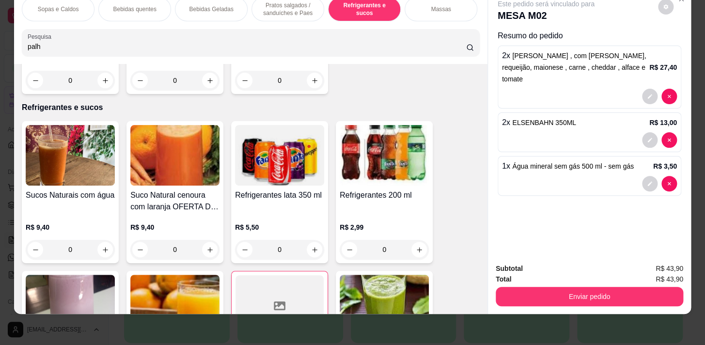
scroll to position [4144, 0]
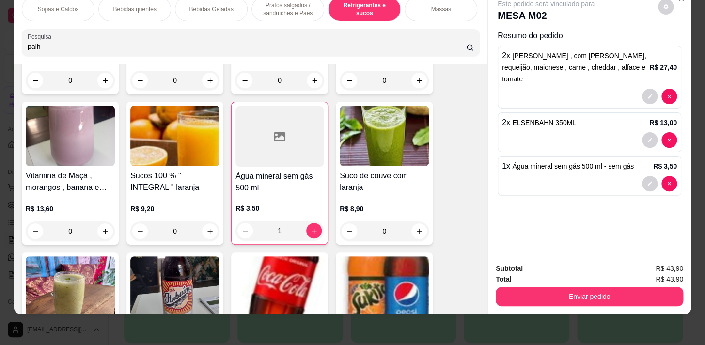
type input "palh"
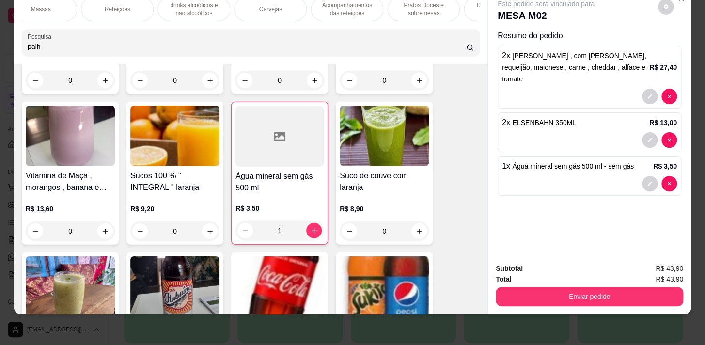
click at [345, 11] on div "Acompanhamentos das refeições" at bounding box center [347, 9] width 73 height 24
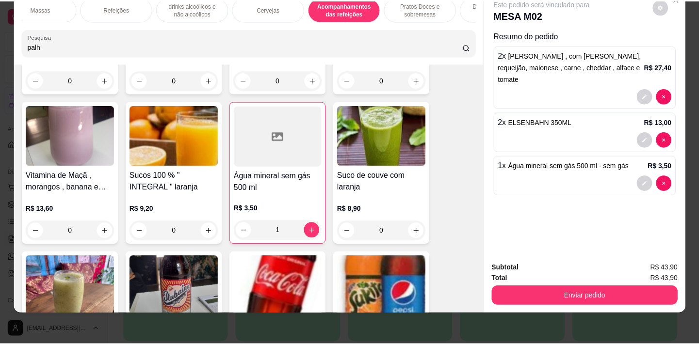
scroll to position [6460, 0]
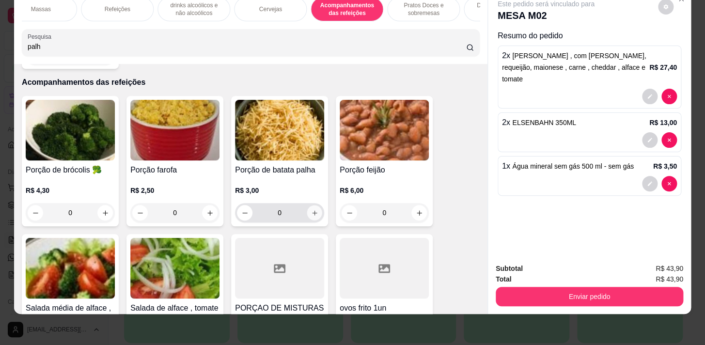
click at [310, 206] on button "increase-product-quantity" at bounding box center [314, 213] width 15 height 15
type input "1"
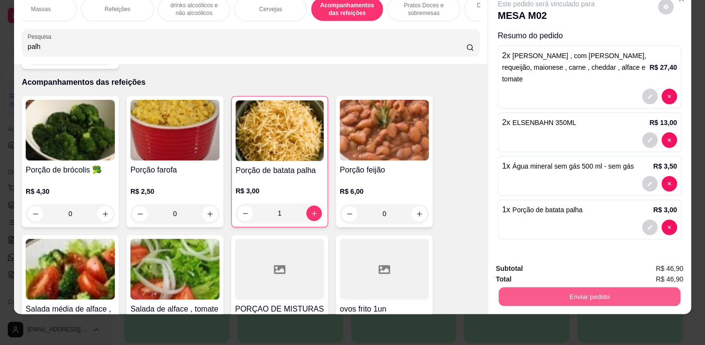
click at [576, 295] on button "Enviar pedido" at bounding box center [590, 296] width 182 height 19
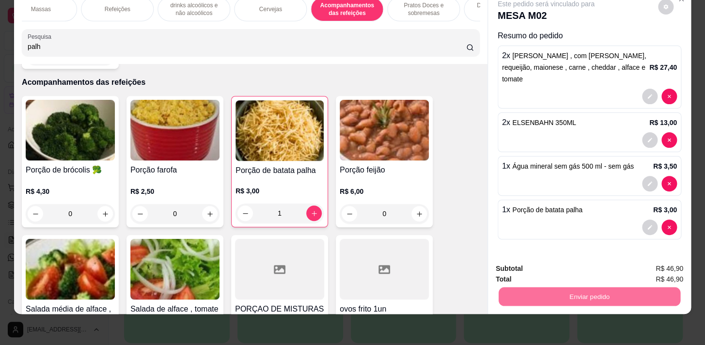
click at [566, 264] on button "Não registrar e enviar pedido" at bounding box center [557, 266] width 101 height 18
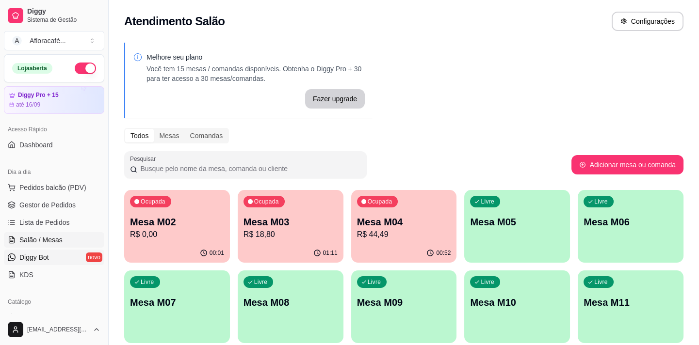
click at [47, 256] on span "Diggy Bot" at bounding box center [34, 258] width 30 height 10
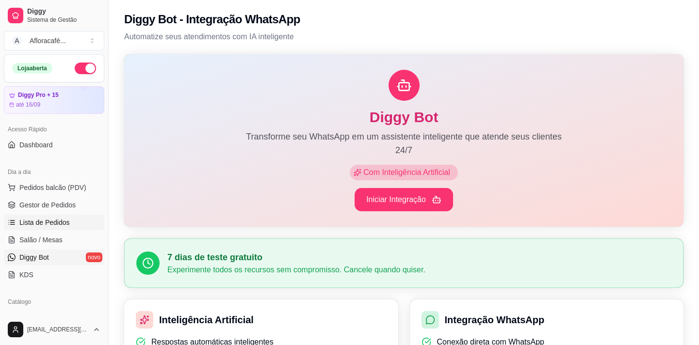
click at [51, 223] on span "Lista de Pedidos" at bounding box center [44, 223] width 50 height 10
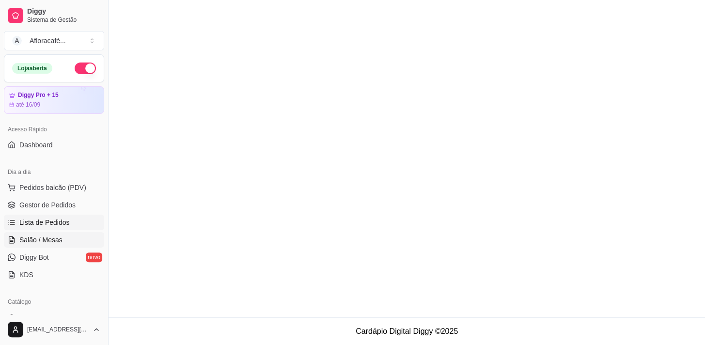
click at [50, 239] on span "Salão / Mesas" at bounding box center [40, 240] width 43 height 10
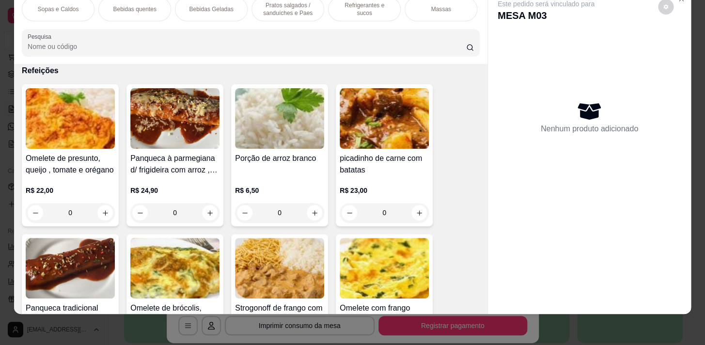
click at [282, 7] on p "Pratos salgados / sanduíches e Paes" at bounding box center [288, 9] width 56 height 16
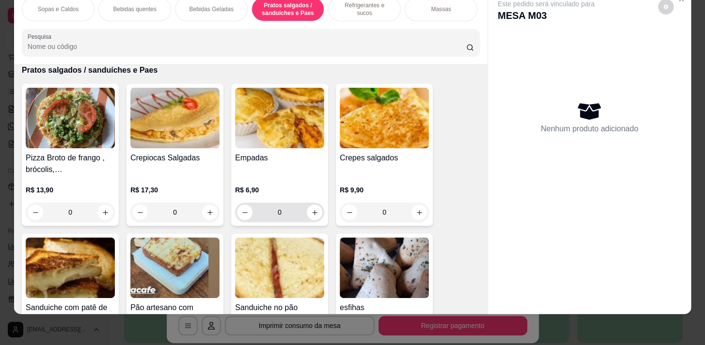
click at [305, 204] on div "0" at bounding box center [279, 212] width 85 height 19
click at [311, 210] on icon "increase-product-quantity" at bounding box center [314, 212] width 7 height 7
type input "1"
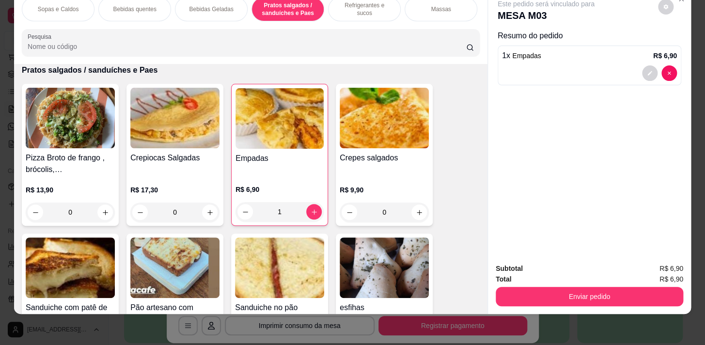
click at [138, 5] on p "Bebidas quentes" at bounding box center [134, 9] width 43 height 8
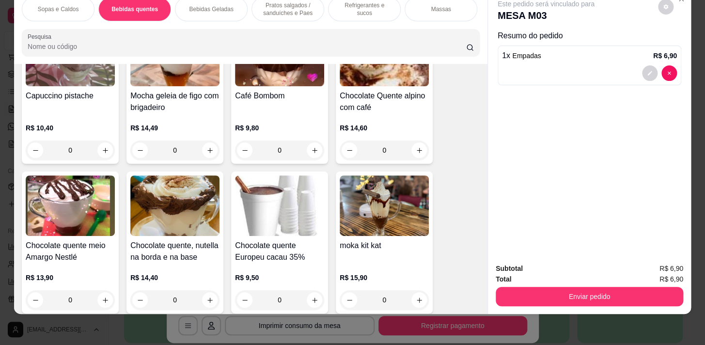
scroll to position [962, 0]
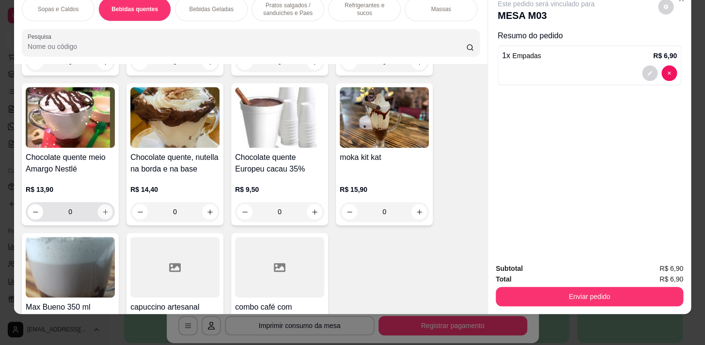
click at [99, 217] on button "increase-product-quantity" at bounding box center [105, 212] width 15 height 15
type input "1"
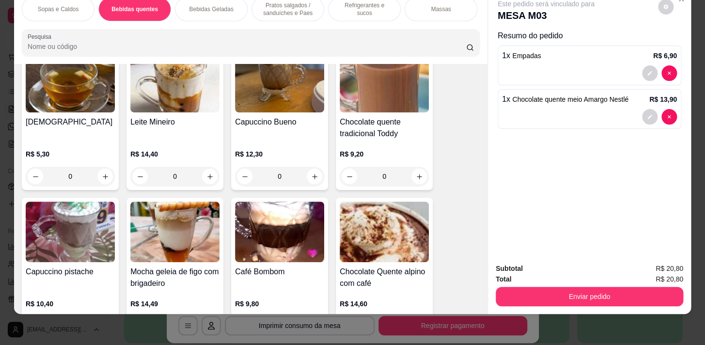
scroll to position [785, 0]
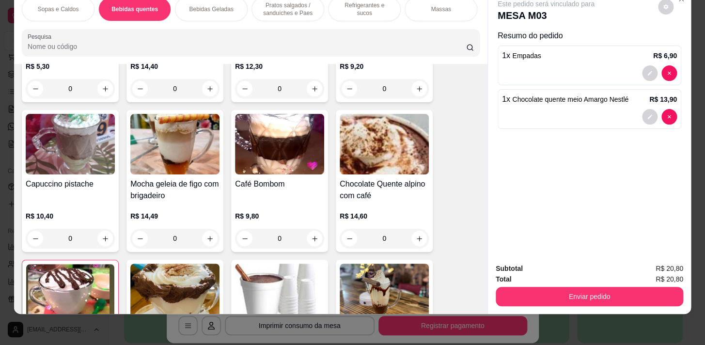
click at [262, 7] on p "Pratos salgados / sanduíches e Paes" at bounding box center [288, 9] width 56 height 16
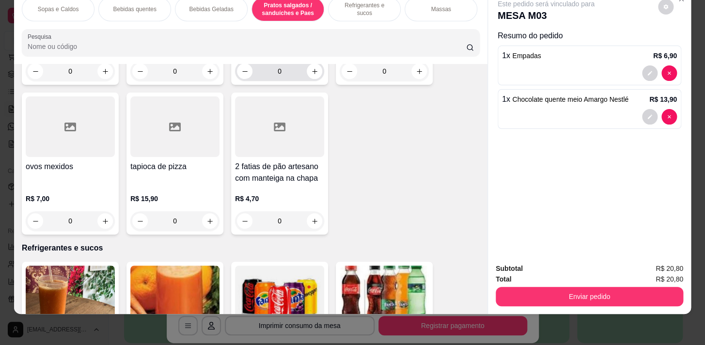
scroll to position [3578, 0]
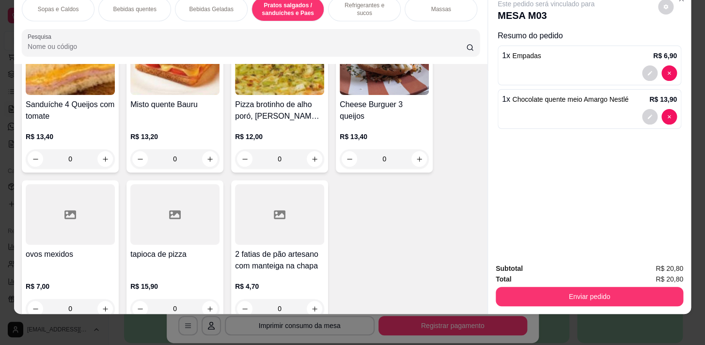
click at [424, 160] on div "0" at bounding box center [384, 158] width 89 height 19
click at [418, 156] on icon "increase-product-quantity" at bounding box center [419, 159] width 7 height 7
type input "1"
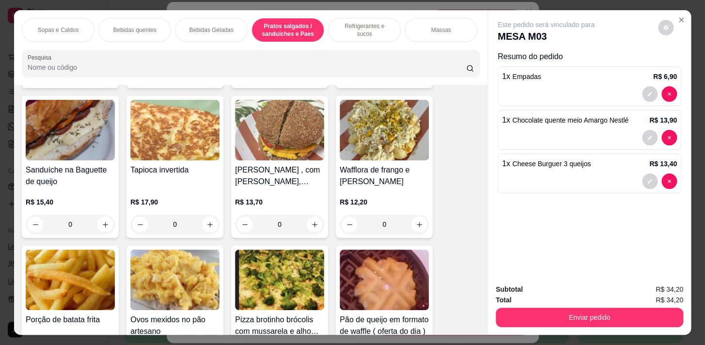
scroll to position [2696, 0]
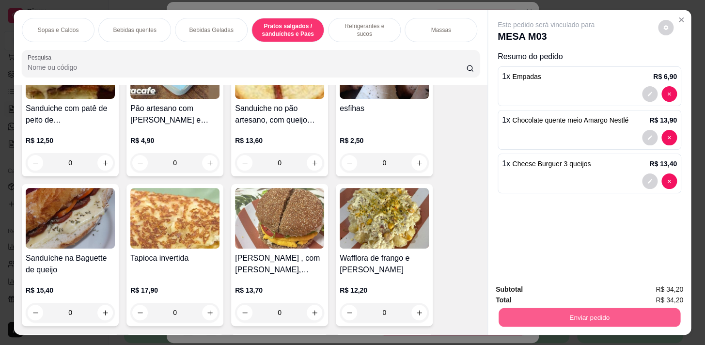
click at [562, 308] on button "Enviar pedido" at bounding box center [590, 317] width 182 height 19
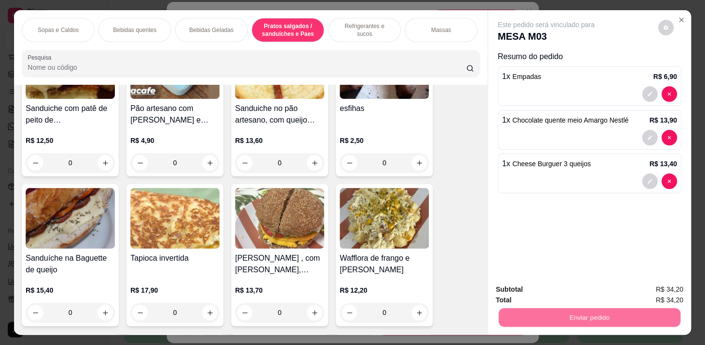
click at [562, 293] on button "Não registrar e enviar pedido" at bounding box center [557, 290] width 101 height 18
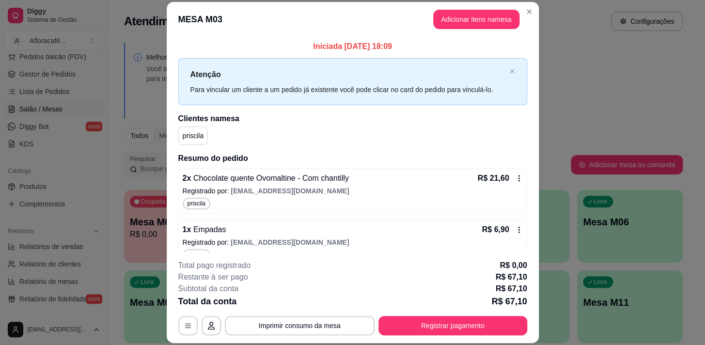
click at [534, 8] on header "MESA M03 Adicionar itens na mesa" at bounding box center [353, 19] width 372 height 35
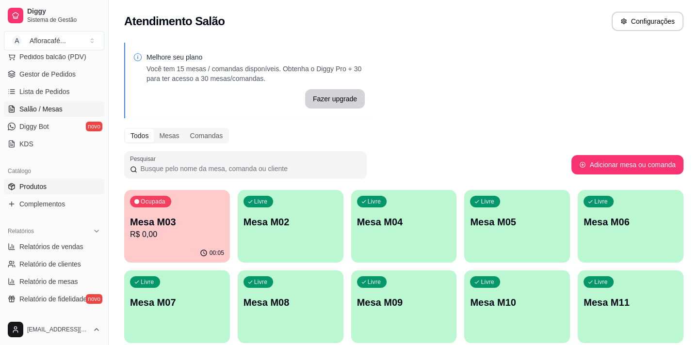
click at [34, 183] on span "Produtos" at bounding box center [32, 187] width 27 height 10
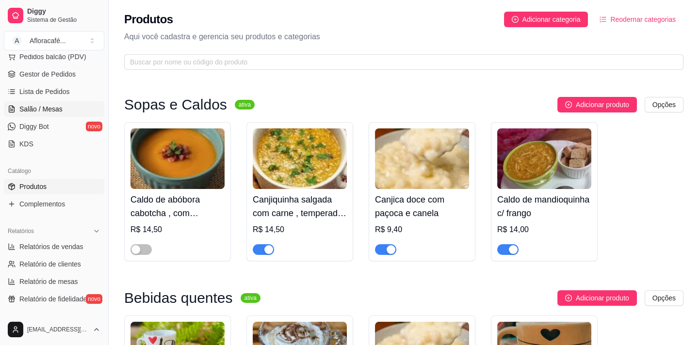
click at [62, 105] on link "Salão / Mesas" at bounding box center [54, 109] width 100 height 16
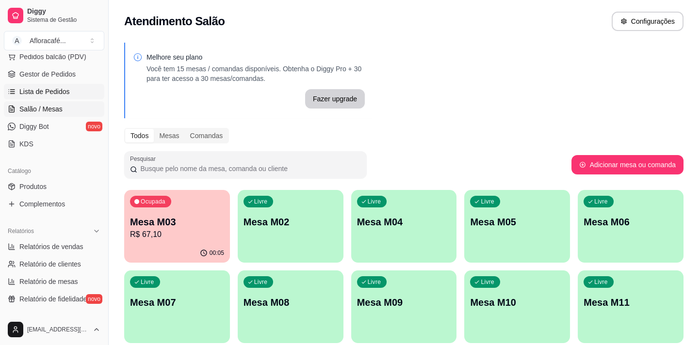
click at [60, 93] on span "Lista de Pedidos" at bounding box center [44, 92] width 50 height 10
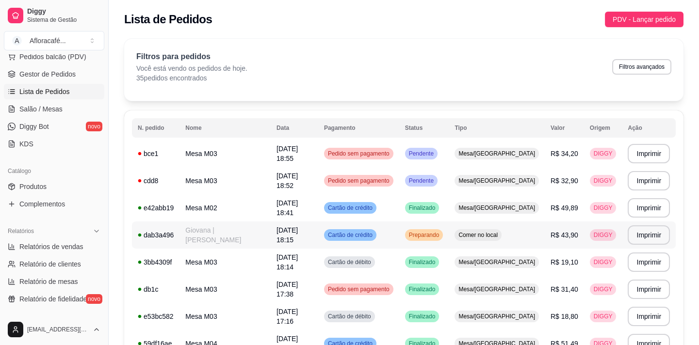
click at [185, 235] on td "Giovana | Misael" at bounding box center [224, 235] width 91 height 27
click at [52, 111] on span "Salão / Mesas" at bounding box center [40, 109] width 43 height 10
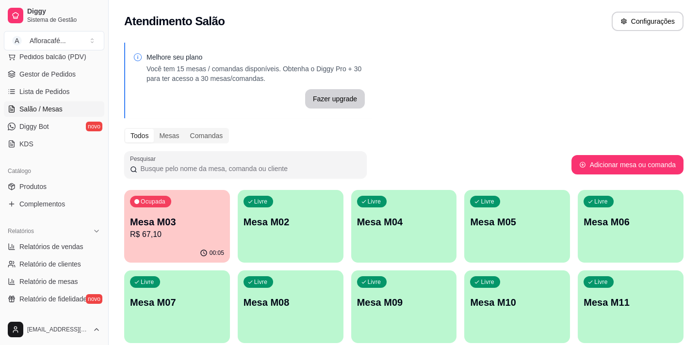
click at [216, 228] on div "Mesa M03 R$ 67,10" at bounding box center [177, 227] width 94 height 25
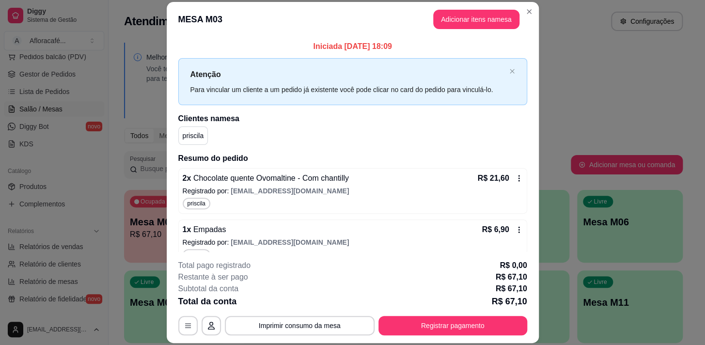
scroll to position [186, 0]
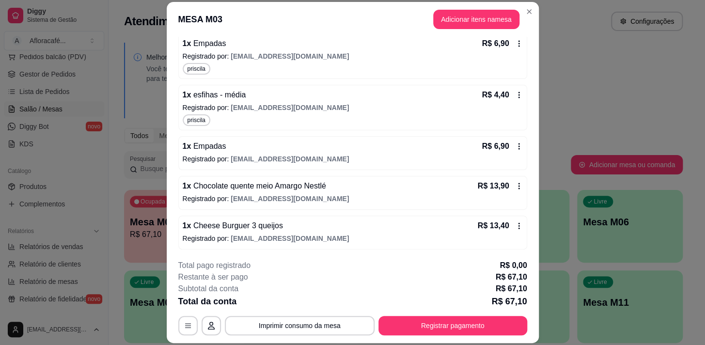
click at [247, 216] on div "1 x Cheese Burguer 3 queijos R$ 13,40 Registrado por: eunicedepaulabtc@gmail.com" at bounding box center [352, 233] width 349 height 34
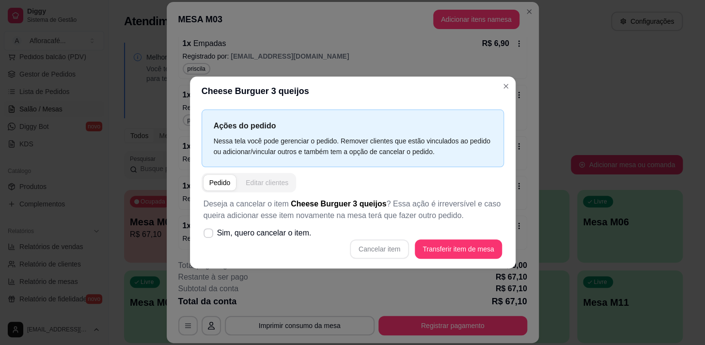
click at [268, 190] on button "Editar clientes" at bounding box center [267, 183] width 54 height 16
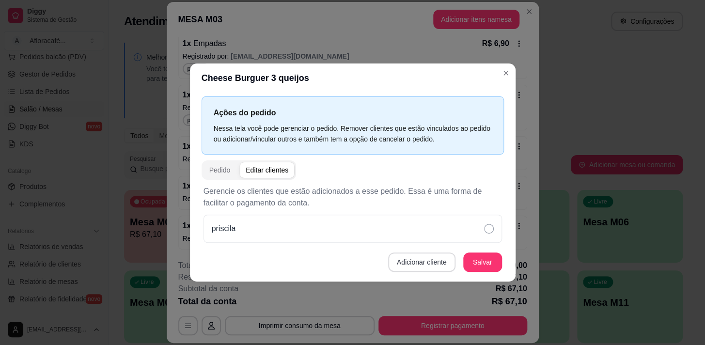
click at [426, 261] on button "Adicionar cliente" at bounding box center [421, 262] width 67 height 19
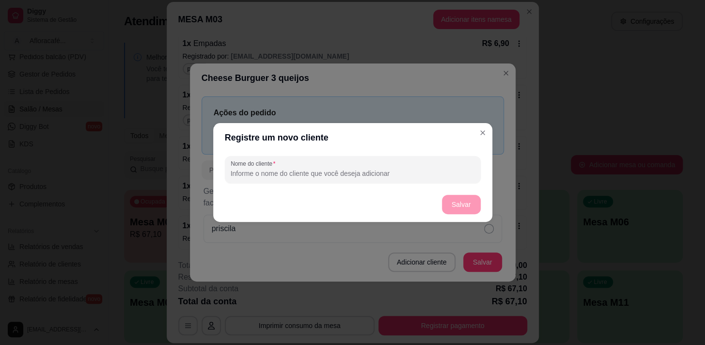
click at [428, 175] on input "Nome do cliente" at bounding box center [353, 174] width 244 height 10
type input "renata"
click at [453, 200] on button "Salvar" at bounding box center [461, 204] width 39 height 19
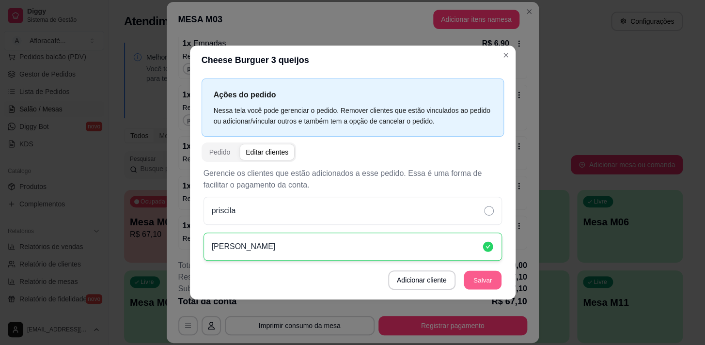
click at [480, 276] on button "Salvar" at bounding box center [483, 279] width 38 height 19
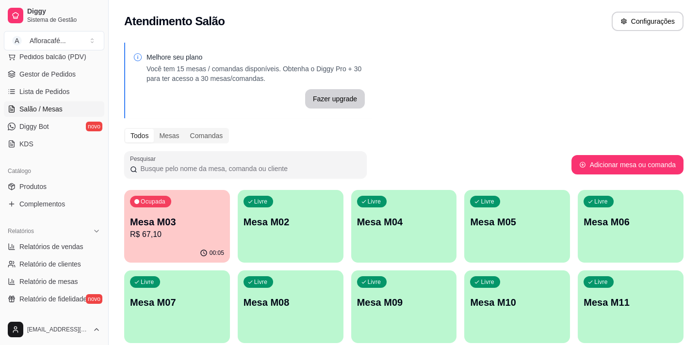
click at [76, 82] on ul "Pedidos balcão (PDV) Gestor de Pedidos Lista de Pedidos Salão / Mesas Diggy Bot…" at bounding box center [54, 100] width 100 height 103
click at [75, 88] on link "Lista de Pedidos" at bounding box center [54, 92] width 100 height 16
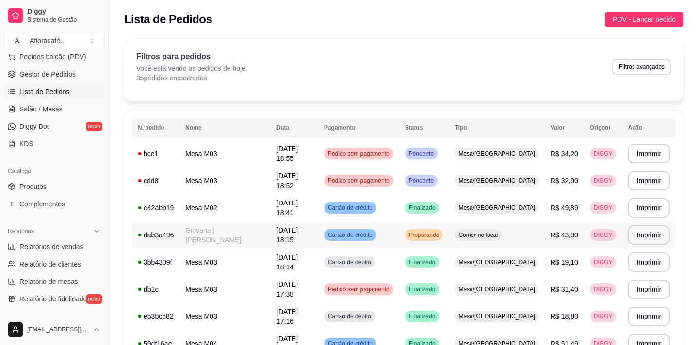
click at [214, 239] on td "Giovana | Misael" at bounding box center [224, 235] width 91 height 27
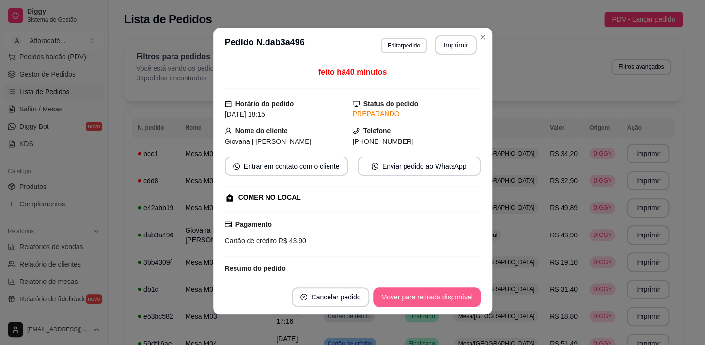
click at [393, 291] on button "Mover para retirada disponível" at bounding box center [426, 296] width 107 height 19
click at [396, 291] on div "Mover para retirada disponível" at bounding box center [420, 296] width 121 height 19
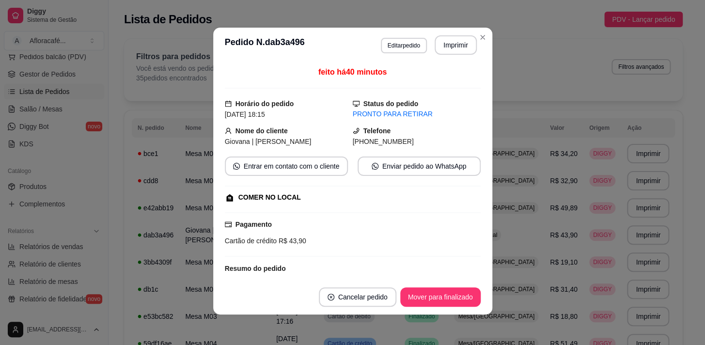
click at [396, 291] on footer "Cancelar pedido Mover para finalizado" at bounding box center [352, 297] width 279 height 35
click at [429, 286] on footer "Cancelar pedido Mover para finalizado" at bounding box center [352, 297] width 279 height 35
click at [422, 290] on button "Mover para finalizado" at bounding box center [440, 297] width 78 height 19
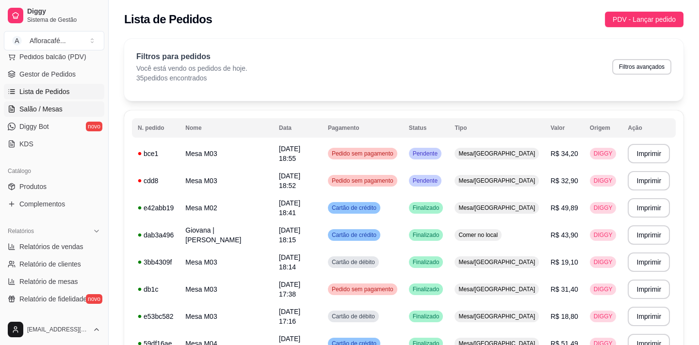
click at [44, 106] on span "Salão / Mesas" at bounding box center [40, 109] width 43 height 10
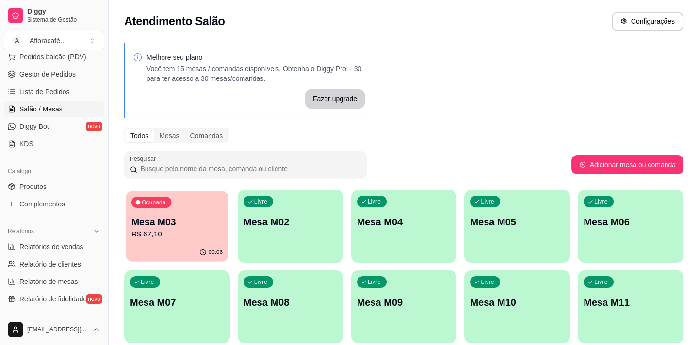
click at [187, 191] on div "Ocupada Mesa M03 R$ 67,10" at bounding box center [177, 217] width 102 height 52
click at [199, 226] on p "Mesa M03" at bounding box center [177, 222] width 94 height 14
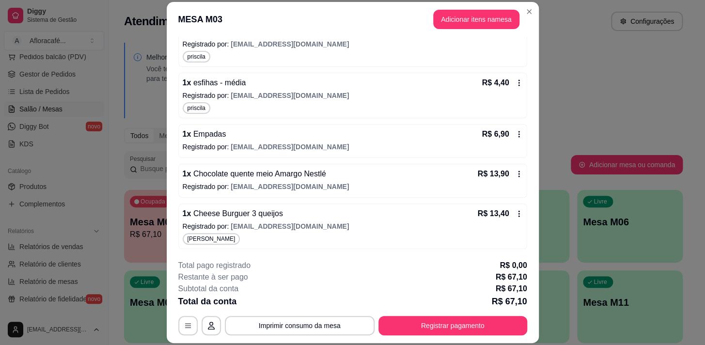
scroll to position [29, 0]
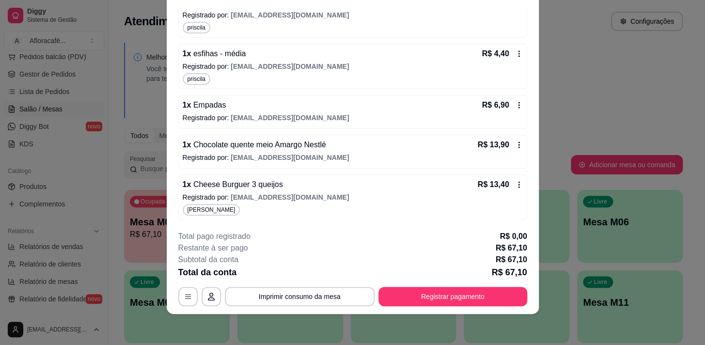
click at [281, 161] on p "Registrado por: eunicedepaulabtc@gmail.com" at bounding box center [353, 158] width 340 height 10
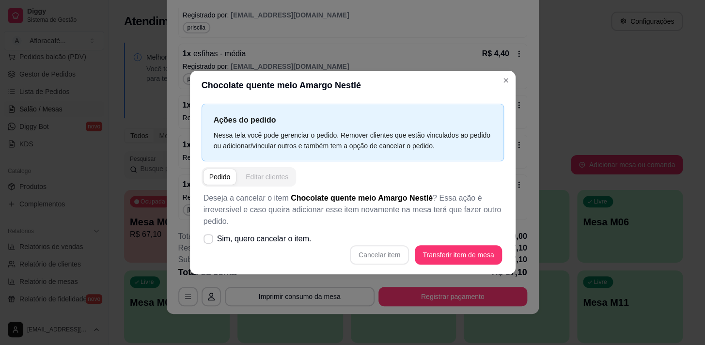
click at [262, 178] on div "Editar clientes" at bounding box center [267, 177] width 43 height 10
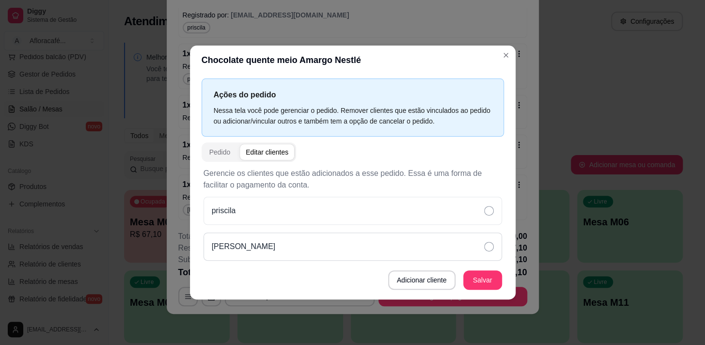
click at [323, 249] on div "renata" at bounding box center [353, 247] width 299 height 28
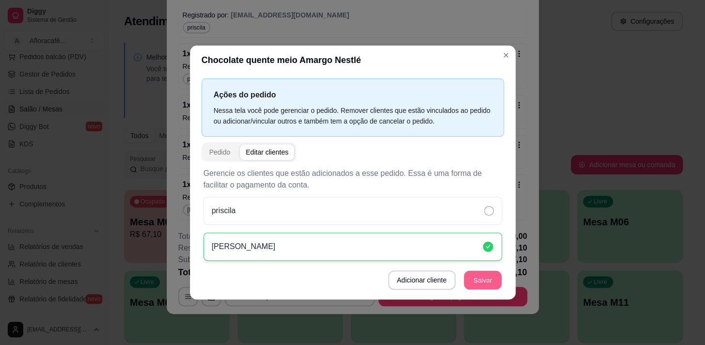
click at [479, 271] on button "Salvar" at bounding box center [483, 279] width 38 height 19
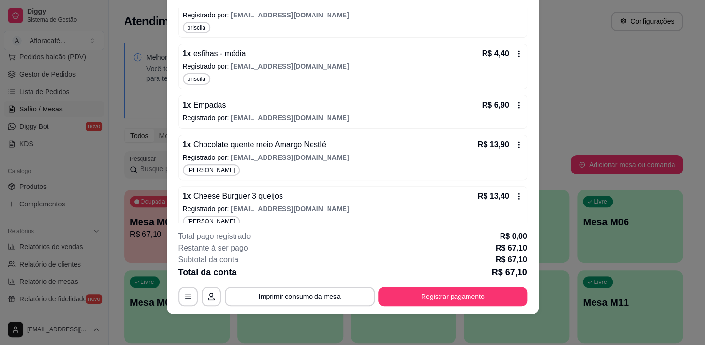
click at [195, 113] on p "Registrado por: eunicedepaulabtc@gmail.com" at bounding box center [353, 118] width 340 height 10
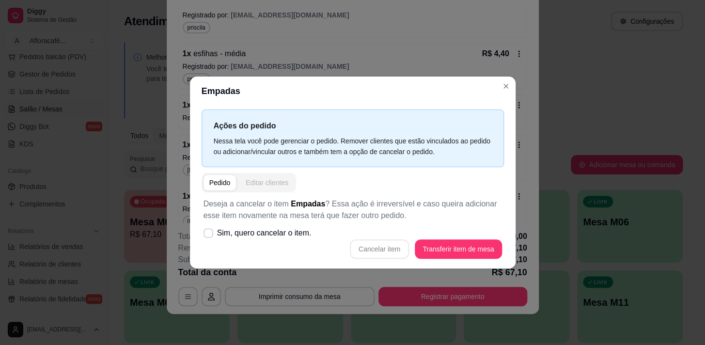
click at [286, 184] on button "Editar clientes" at bounding box center [267, 183] width 54 height 16
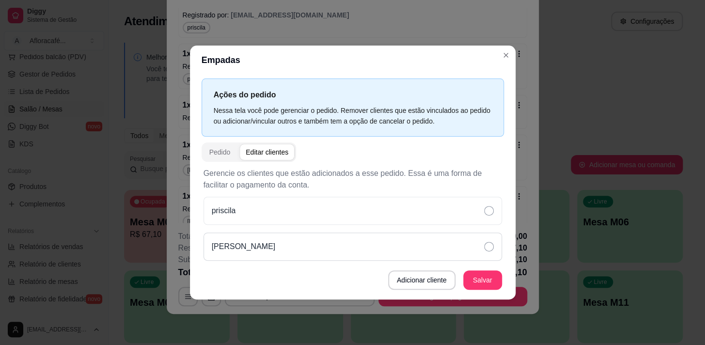
click at [434, 242] on div "renata" at bounding box center [353, 247] width 299 height 28
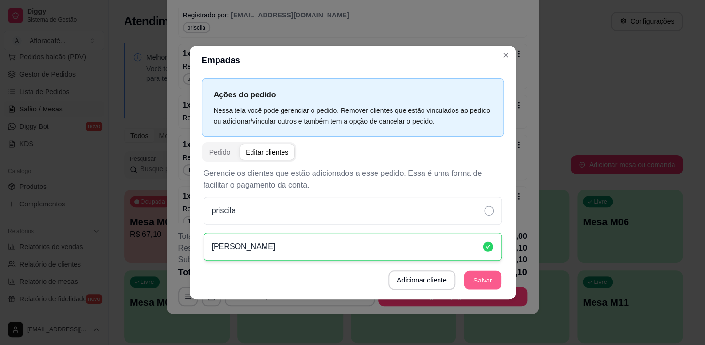
click at [491, 276] on button "Salvar" at bounding box center [483, 279] width 38 height 19
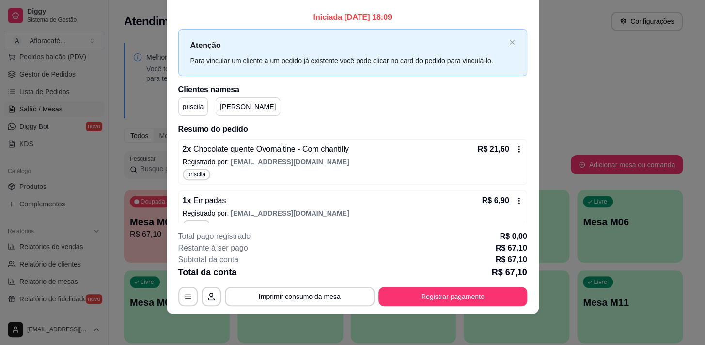
scroll to position [0, 0]
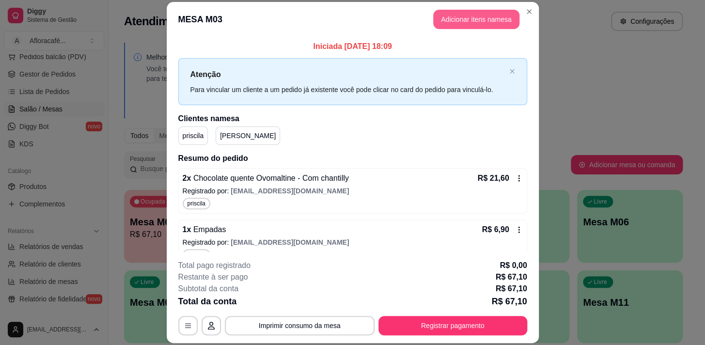
click at [463, 24] on button "Adicionar itens na mesa" at bounding box center [476, 19] width 86 height 19
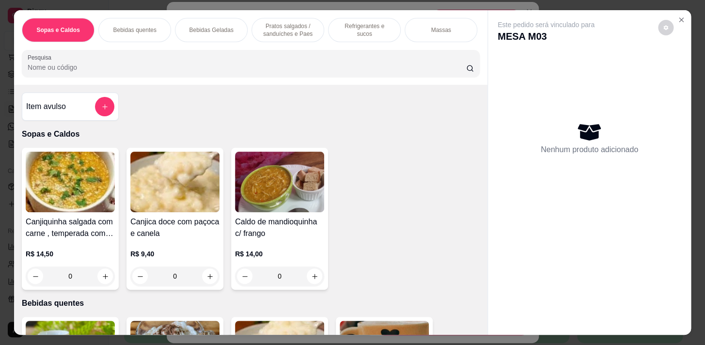
click at [108, 102] on div at bounding box center [104, 106] width 19 height 19
click at [109, 112] on button "add-separate-item" at bounding box center [104, 106] width 19 height 19
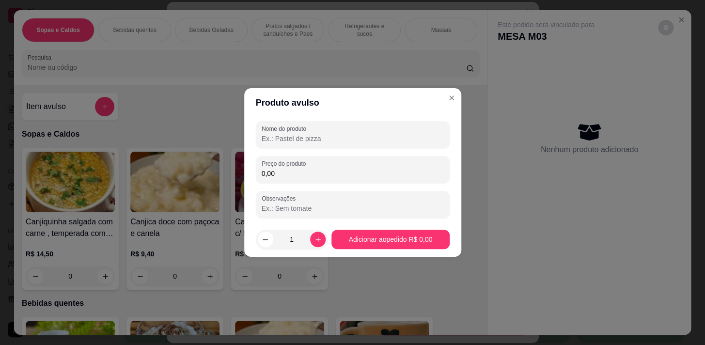
click at [318, 137] on input "Nome do produto" at bounding box center [353, 139] width 182 height 10
type input "capuccino c/ borda de nutella"
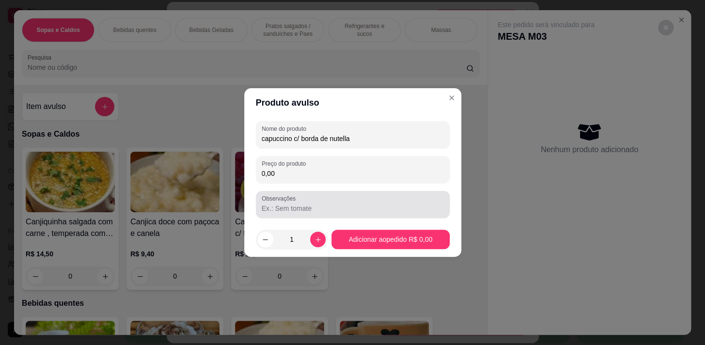
drag, startPoint x: 317, startPoint y: 197, endPoint x: 326, endPoint y: 187, distance: 14.1
click at [323, 191] on div "Observações" at bounding box center [353, 204] width 194 height 27
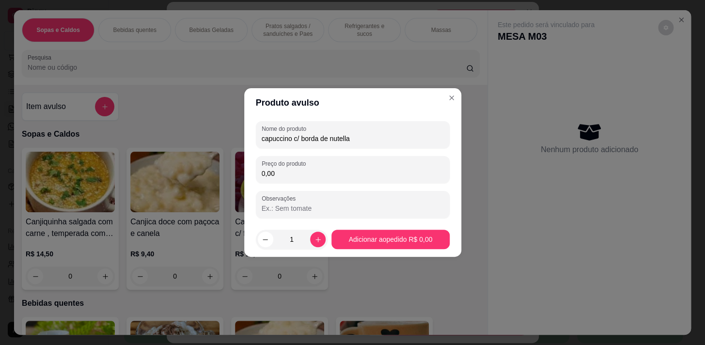
drag, startPoint x: 326, startPoint y: 187, endPoint x: 354, endPoint y: 165, distance: 34.9
click at [327, 187] on div "Nome do produto capuccino c/ borda de nutella Preço do produto 0,00 Observações" at bounding box center [353, 169] width 194 height 97
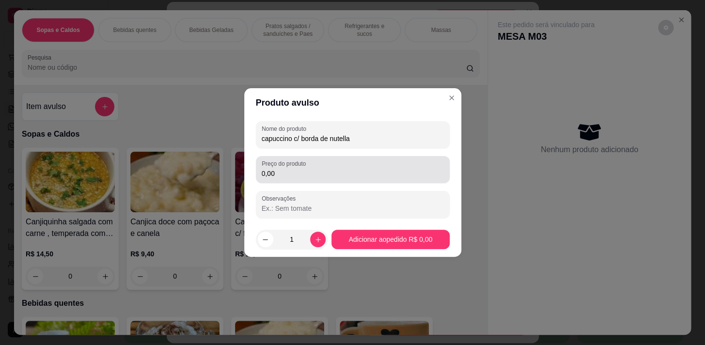
click at [356, 165] on div "0,00" at bounding box center [353, 169] width 182 height 19
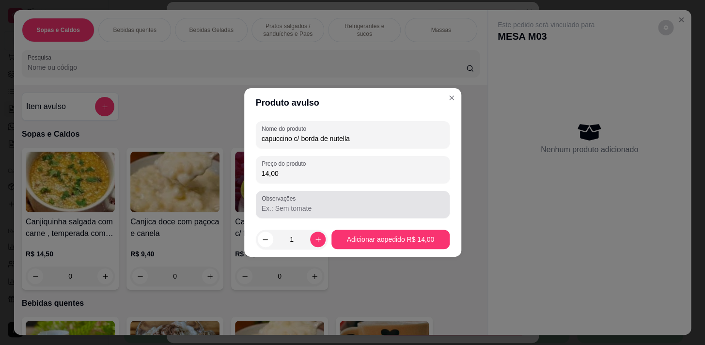
type input "14,00"
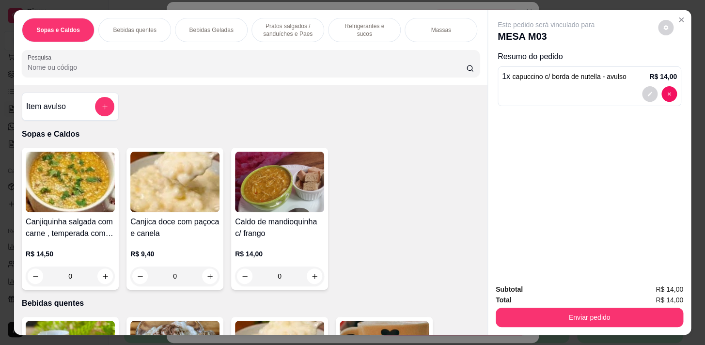
drag, startPoint x: 611, startPoint y: 303, endPoint x: 614, endPoint y: 314, distance: 10.9
click at [612, 306] on div "Enviar pedido" at bounding box center [590, 316] width 188 height 22
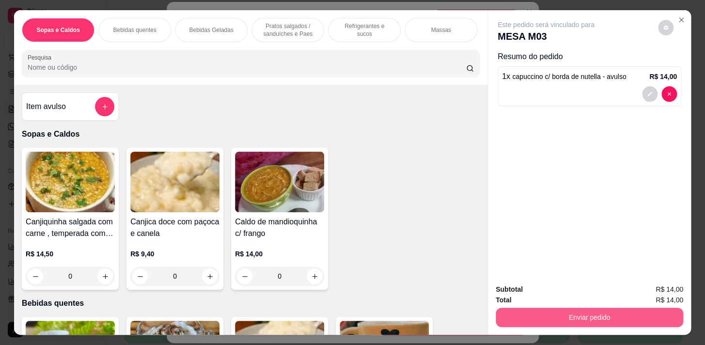
click at [614, 315] on button "Enviar pedido" at bounding box center [590, 317] width 188 height 19
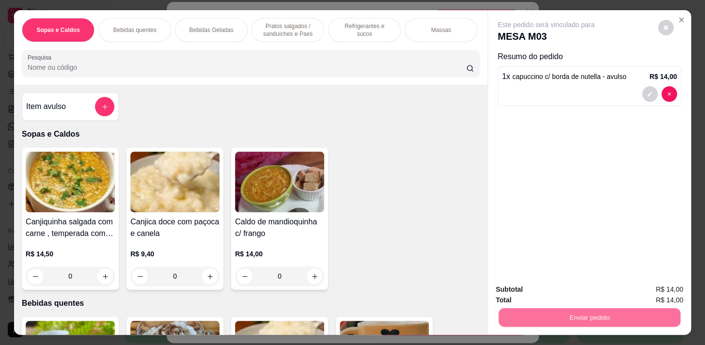
click at [641, 294] on button "Sim, quero registrar" at bounding box center [650, 290] width 70 height 18
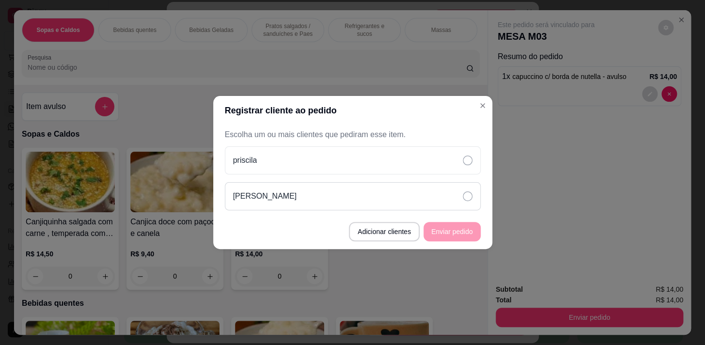
drag, startPoint x: 371, startPoint y: 189, endPoint x: 381, endPoint y: 190, distance: 9.7
click at [372, 189] on div "renata" at bounding box center [353, 196] width 256 height 28
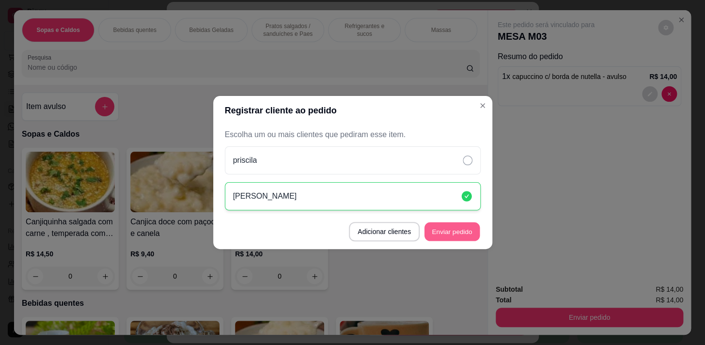
click at [429, 224] on button "Enviar pedido" at bounding box center [452, 232] width 55 height 19
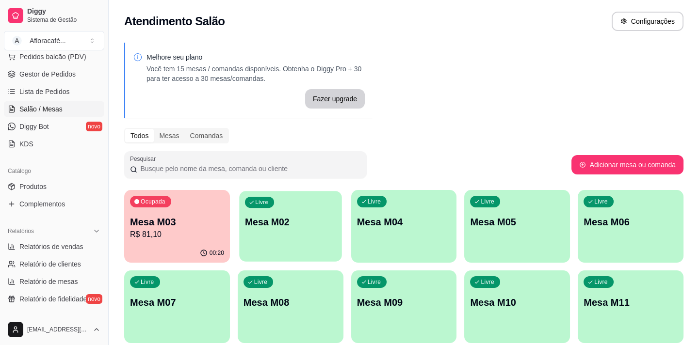
click at [266, 227] on p "Mesa M02" at bounding box center [290, 222] width 91 height 13
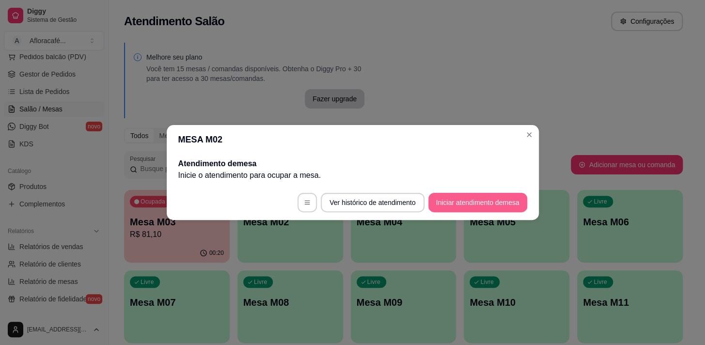
click at [460, 209] on button "Iniciar atendimento de mesa" at bounding box center [478, 202] width 99 height 19
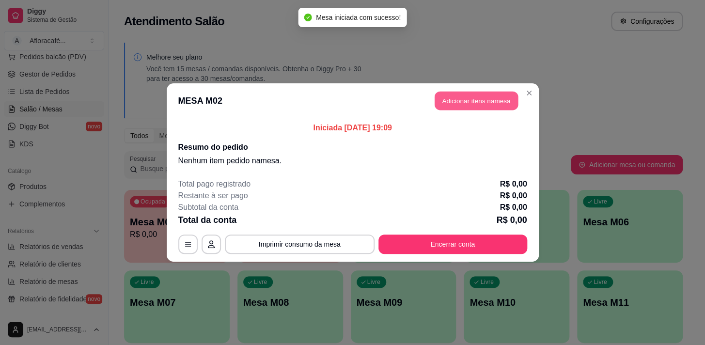
click at [459, 104] on button "Adicionar itens na mesa" at bounding box center [476, 101] width 83 height 19
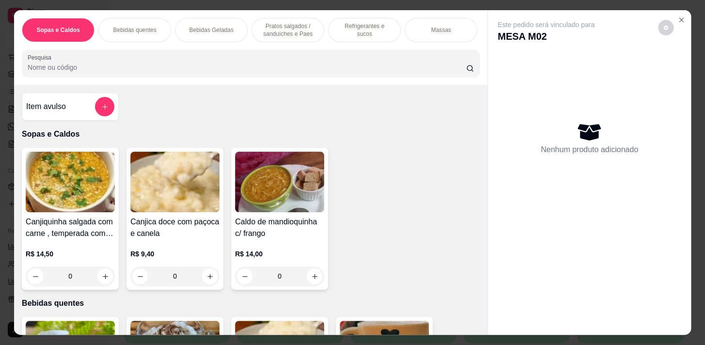
click at [258, 72] on input "Pesquisa" at bounding box center [247, 68] width 439 height 10
type input "c"
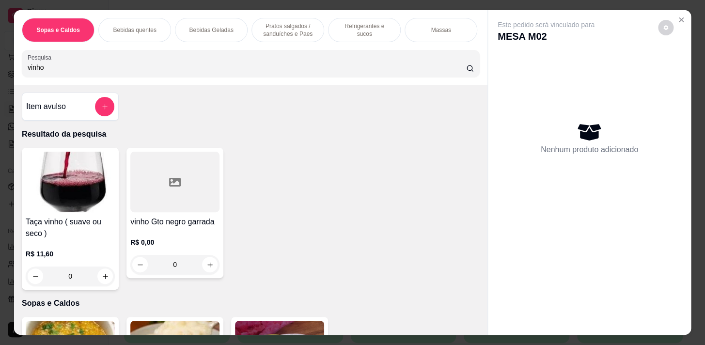
type input "vinho"
click at [193, 232] on div "R$ 0,00 0" at bounding box center [174, 251] width 89 height 47
click at [679, 16] on icon "Close" at bounding box center [682, 20] width 8 height 8
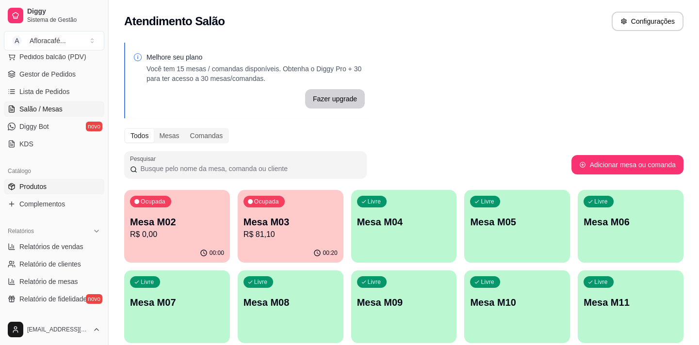
click at [38, 182] on span "Produtos" at bounding box center [32, 187] width 27 height 10
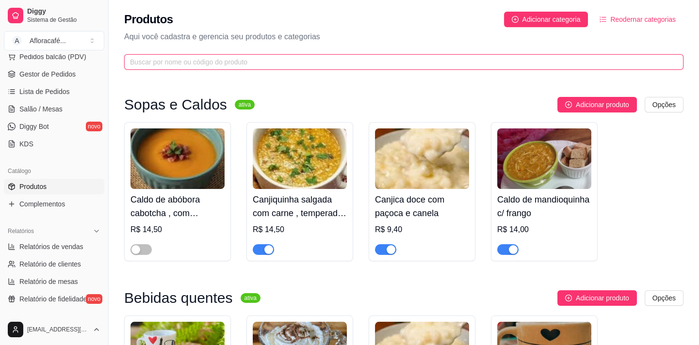
click at [189, 64] on input "text" at bounding box center [400, 62] width 540 height 11
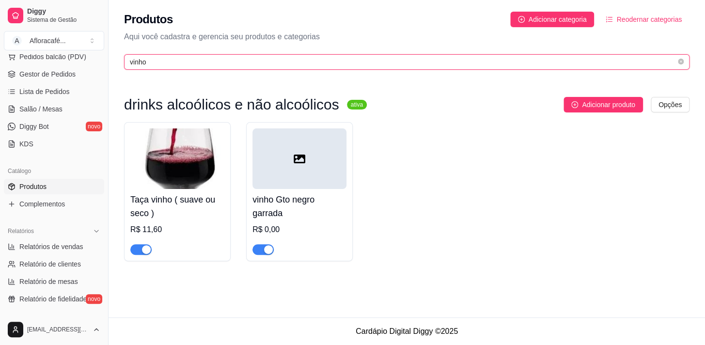
type input "vinho"
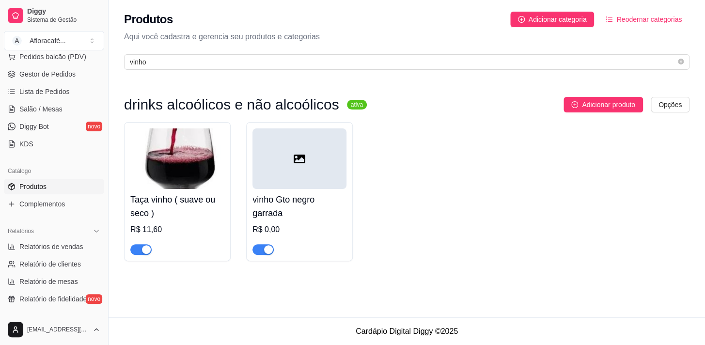
click at [303, 222] on div "vinho Gto negro garrada R$ 0,00" at bounding box center [300, 222] width 94 height 66
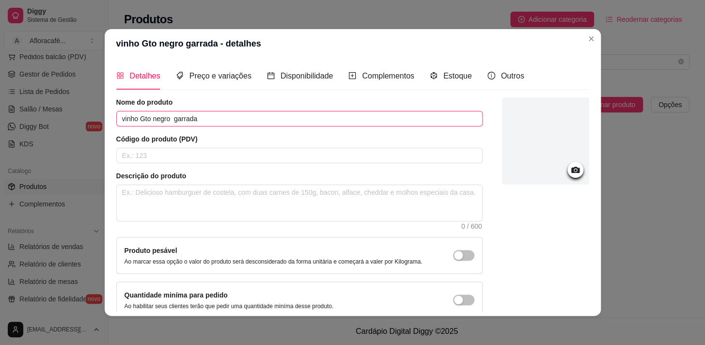
click at [199, 117] on input "vinho Gto negro garrada" at bounding box center [299, 119] width 366 height 16
type input "vinho Gato negro"
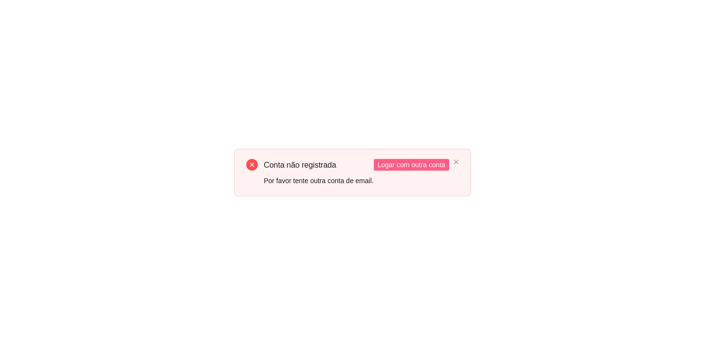
click at [427, 165] on span "Logar com outra conta" at bounding box center [412, 164] width 68 height 11
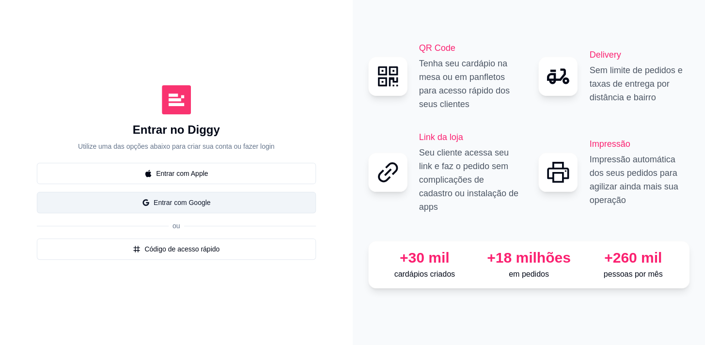
click at [193, 199] on button "Entrar com Google" at bounding box center [176, 202] width 279 height 21
